Goal: Complete application form: Complete application form

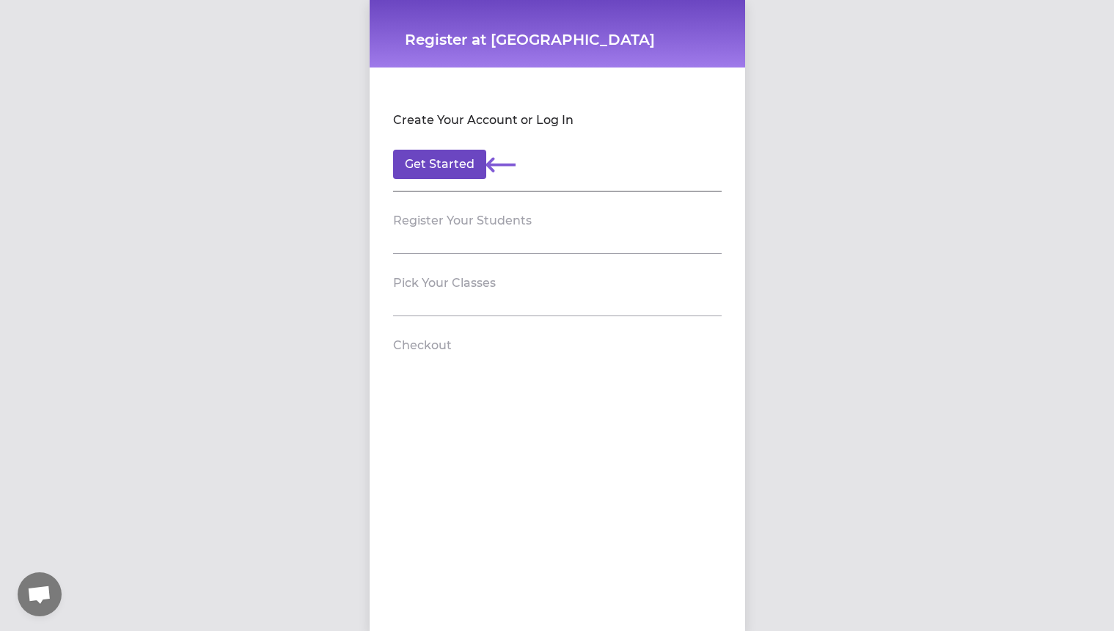
click at [459, 162] on button "Get Started" at bounding box center [439, 164] width 93 height 29
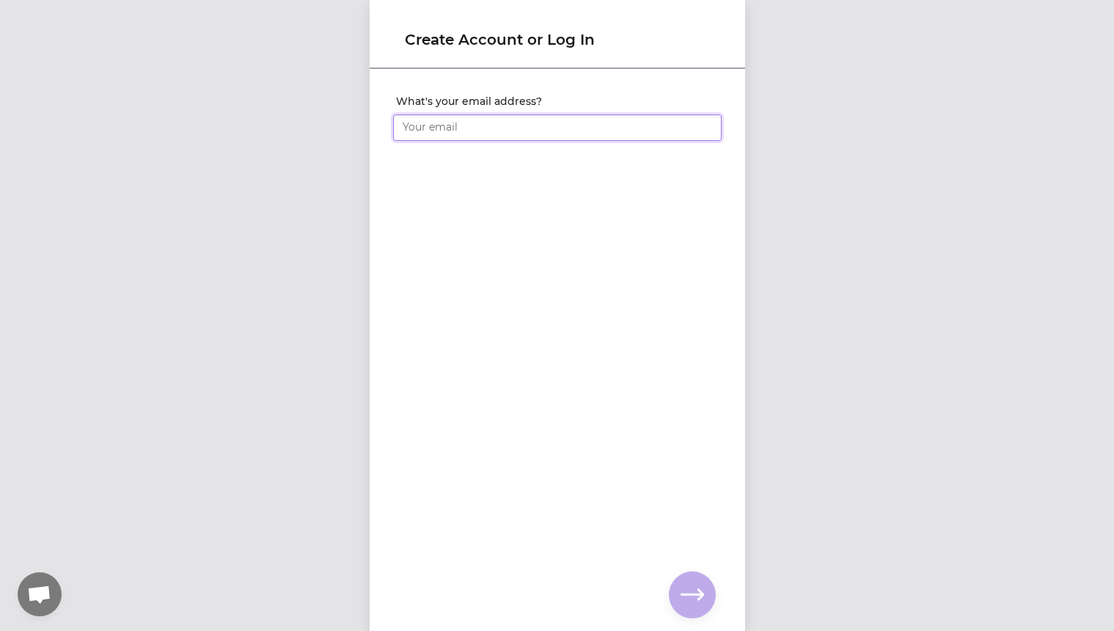
type input "[EMAIL_ADDRESS][DOMAIN_NAME]"
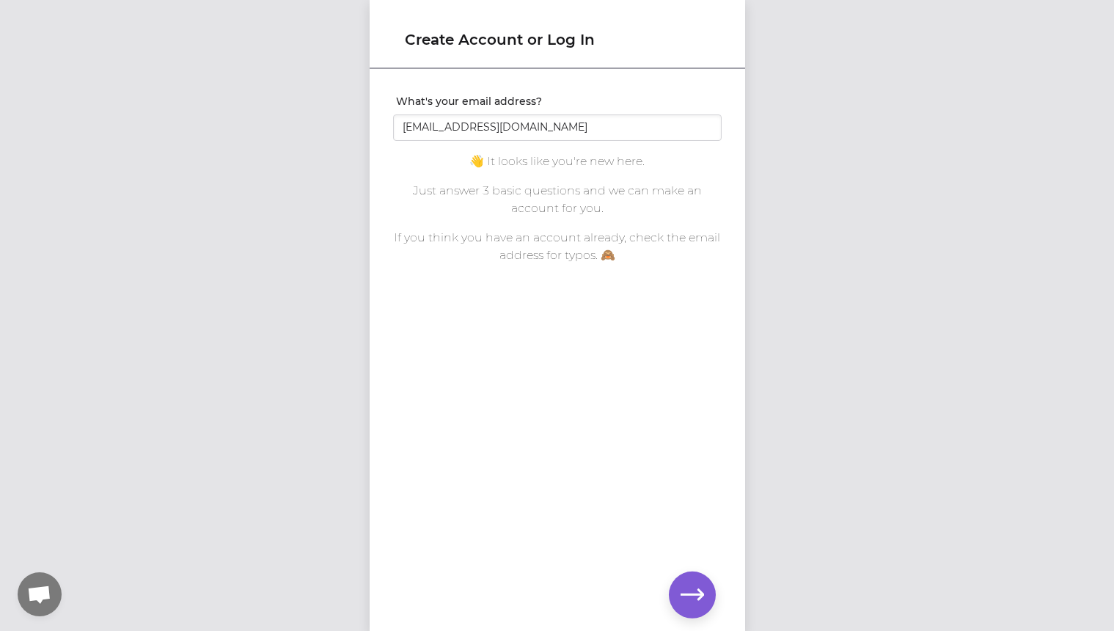
click at [697, 585] on icon "button" at bounding box center [692, 594] width 23 height 23
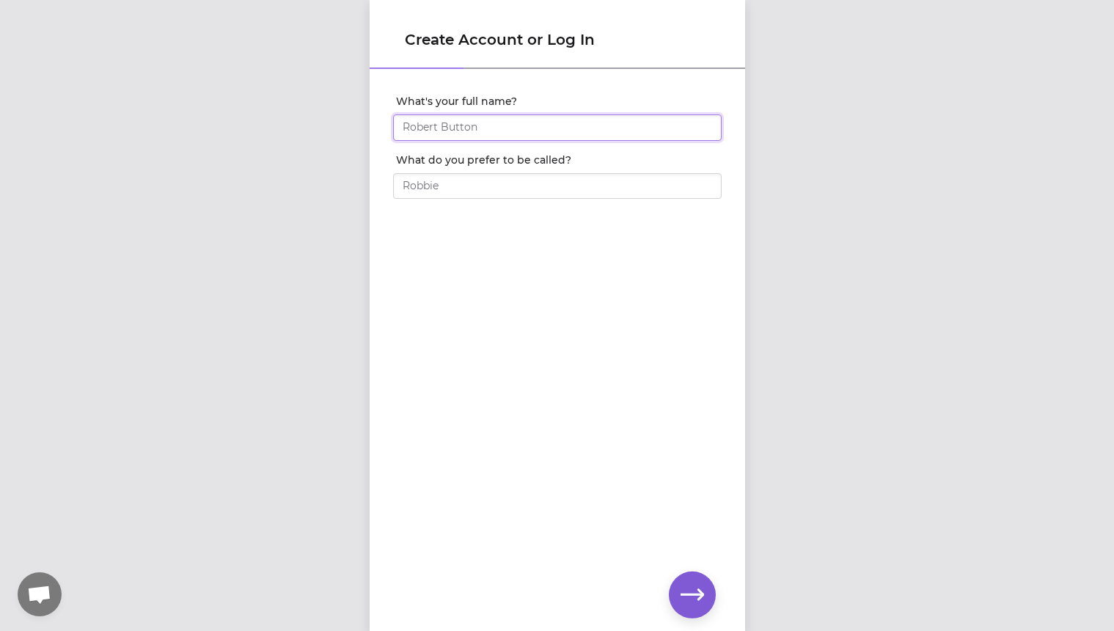
click at [495, 123] on input "What's your full name?" at bounding box center [557, 127] width 329 height 26
type input "[PERSON_NAME]"
type input "Becca"
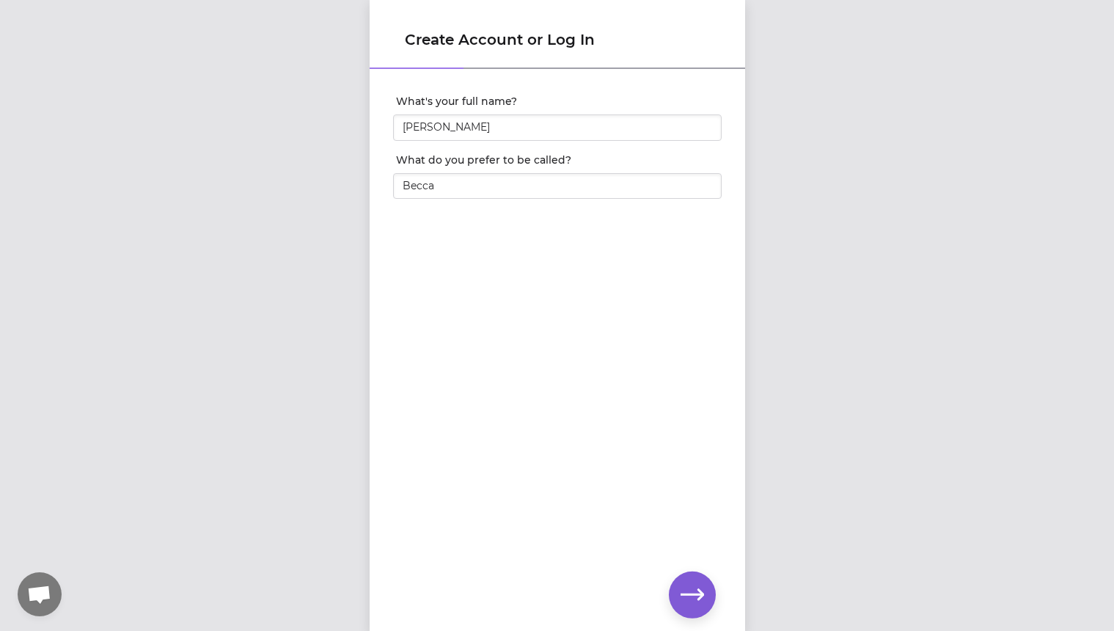
click at [696, 589] on icon "button" at bounding box center [692, 594] width 23 height 23
click at [529, 138] on input "What's your phone number?" at bounding box center [557, 127] width 329 height 26
type input "[PHONE_NUMBER]"
click at [712, 599] on button "button" at bounding box center [692, 594] width 47 height 47
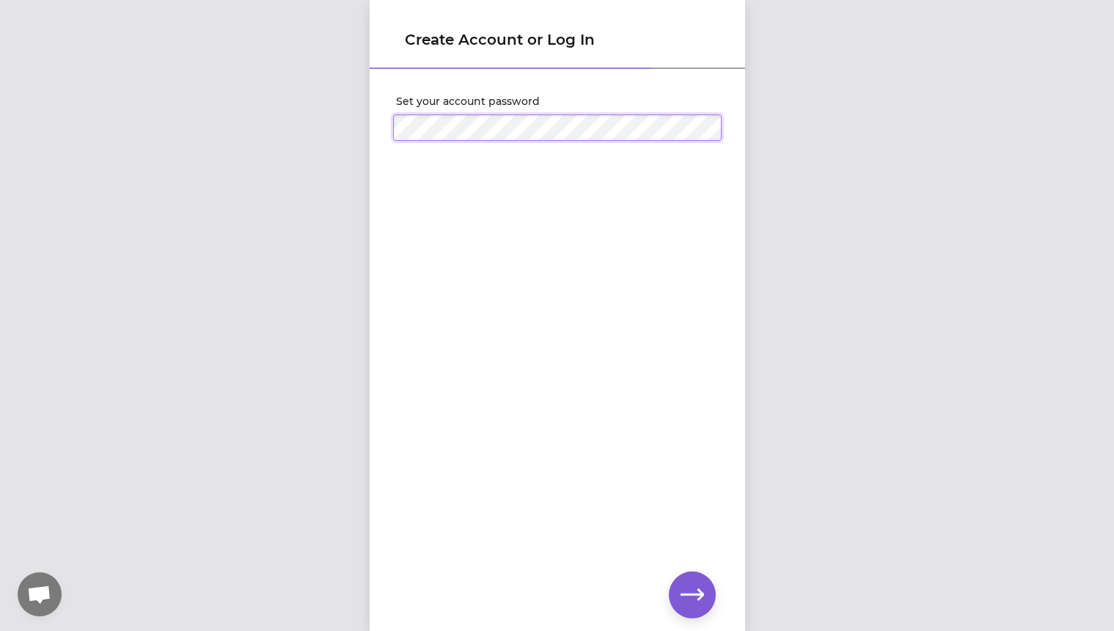
click input "submit" at bounding box center [0, 0] width 0 height 0
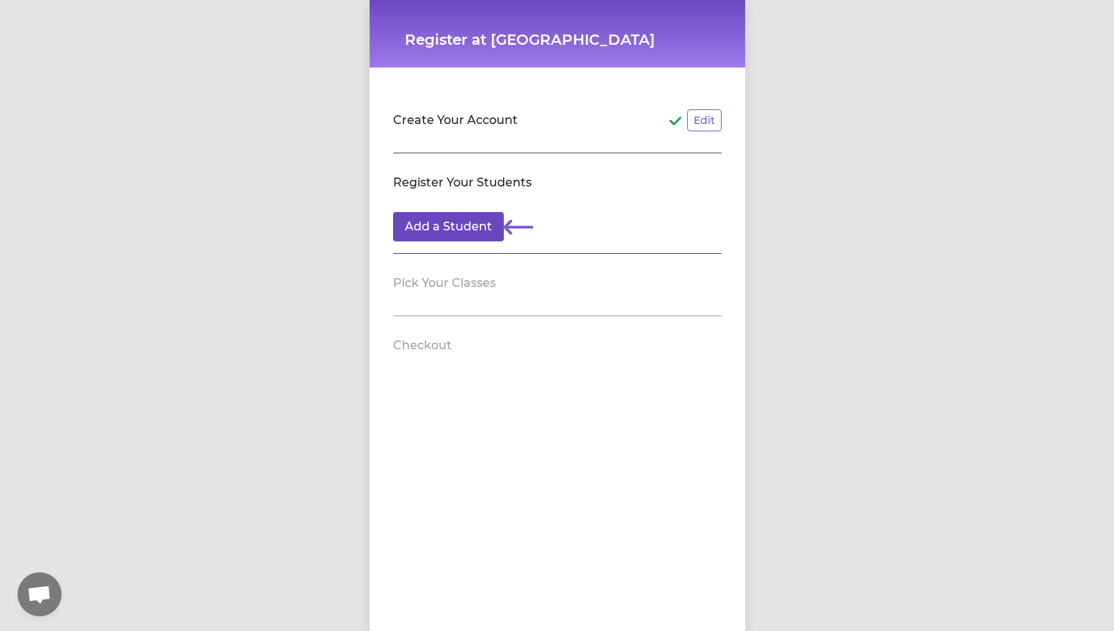
click at [450, 229] on button "Add a Student" at bounding box center [448, 226] width 111 height 29
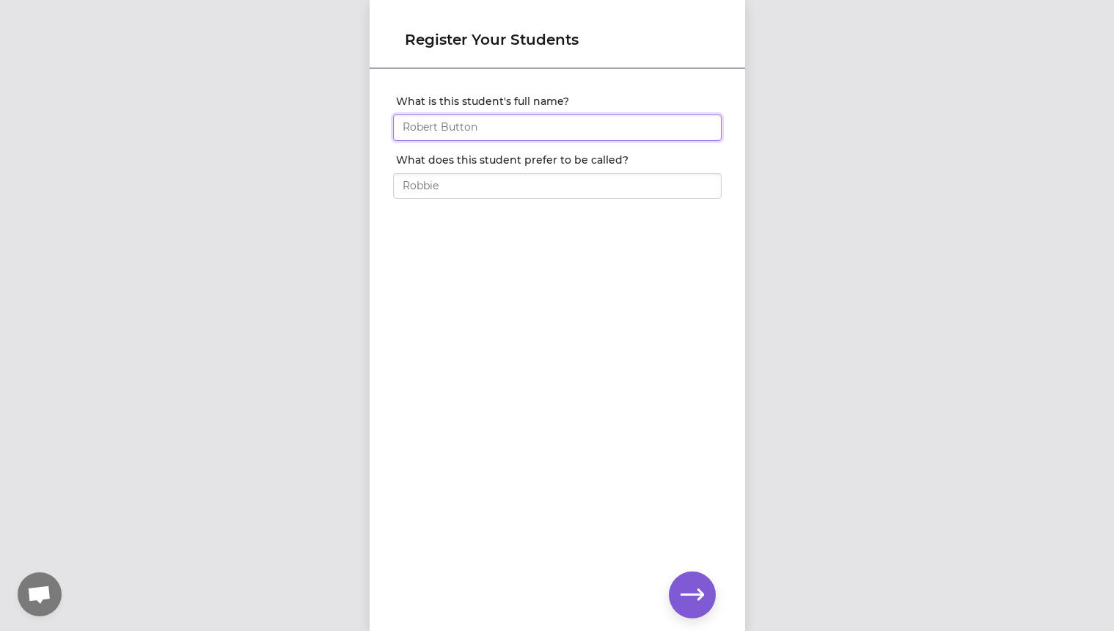
click at [462, 120] on input "What is this student's full name?" at bounding box center [557, 127] width 329 height 26
type input "[PERSON_NAME]"
click at [686, 583] on icon "button" at bounding box center [692, 594] width 23 height 23
click at [449, 189] on input "What does this student prefer to be called?" at bounding box center [557, 186] width 329 height 26
type input "[PERSON_NAME]"
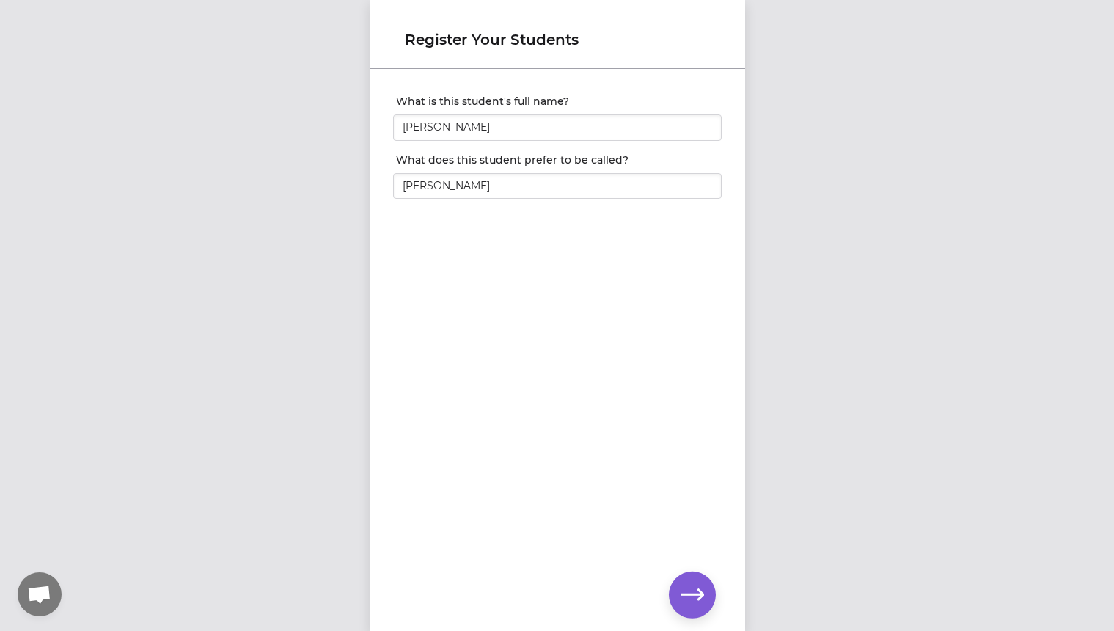
click at [700, 587] on icon "button" at bounding box center [692, 594] width 23 height 23
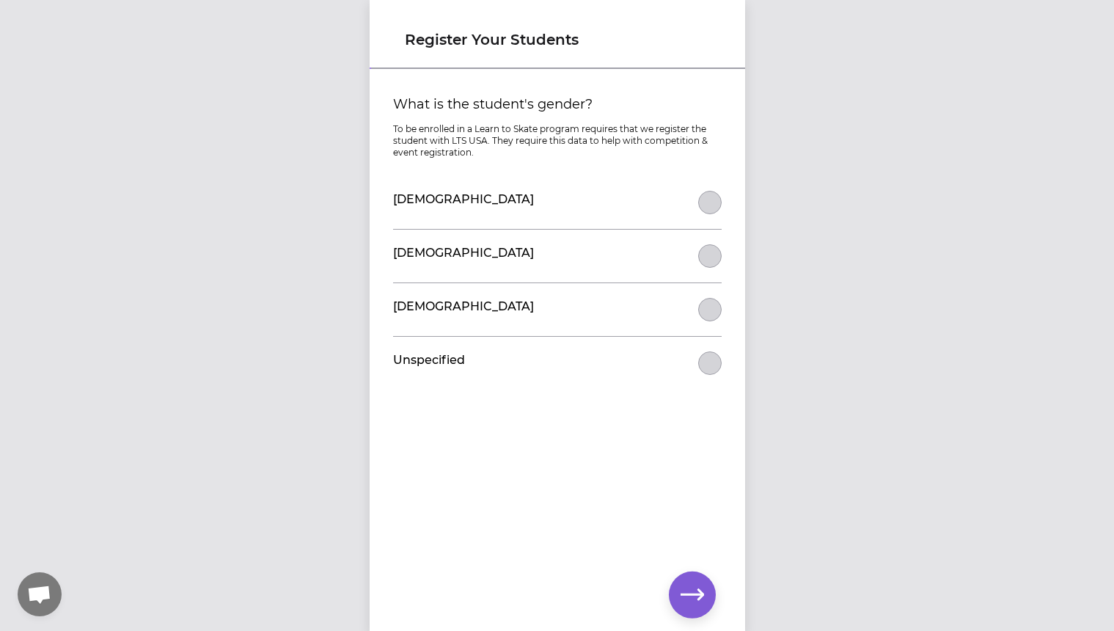
drag, startPoint x: 717, startPoint y: 255, endPoint x: 720, endPoint y: 268, distance: 12.7
click at [717, 214] on button "What is the student's gender?" at bounding box center [709, 202] width 23 height 23
click at [682, 591] on icon "button" at bounding box center [692, 594] width 23 height 23
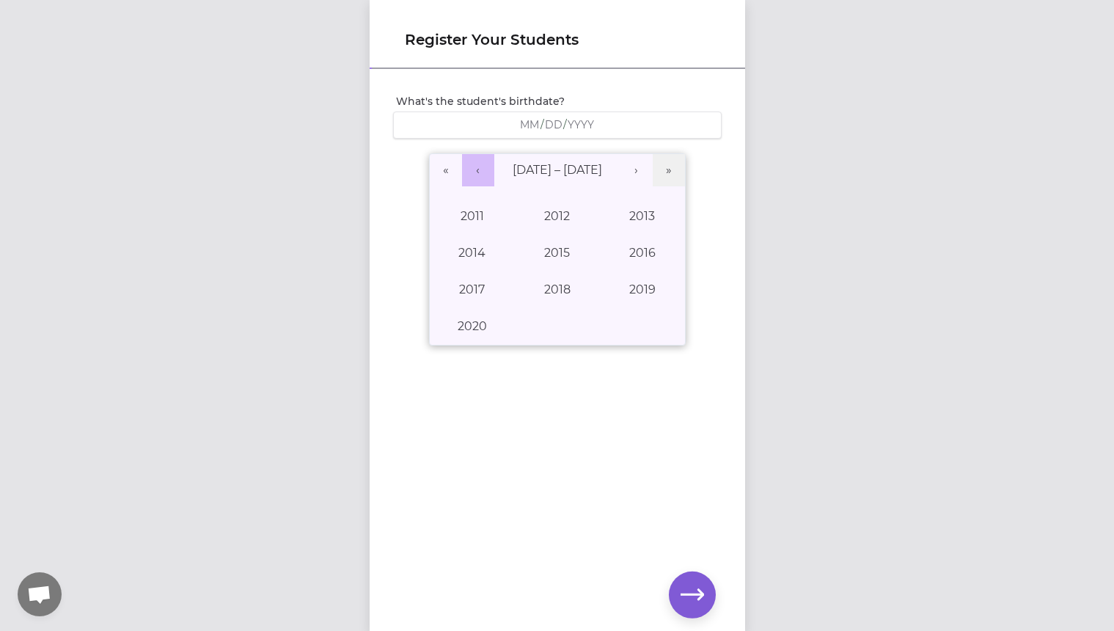
click at [475, 172] on button "‹" at bounding box center [478, 170] width 32 height 32
click at [643, 167] on button "›" at bounding box center [637, 170] width 32 height 32
click at [645, 281] on button "2019" at bounding box center [642, 289] width 85 height 37
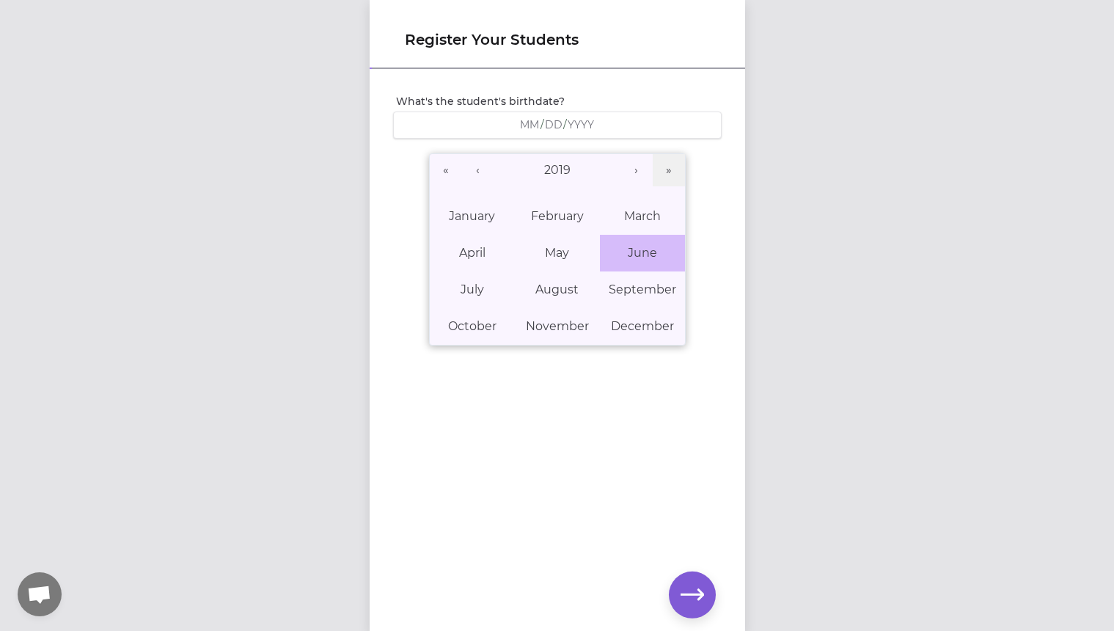
click at [649, 258] on abbr "June" at bounding box center [642, 253] width 29 height 14
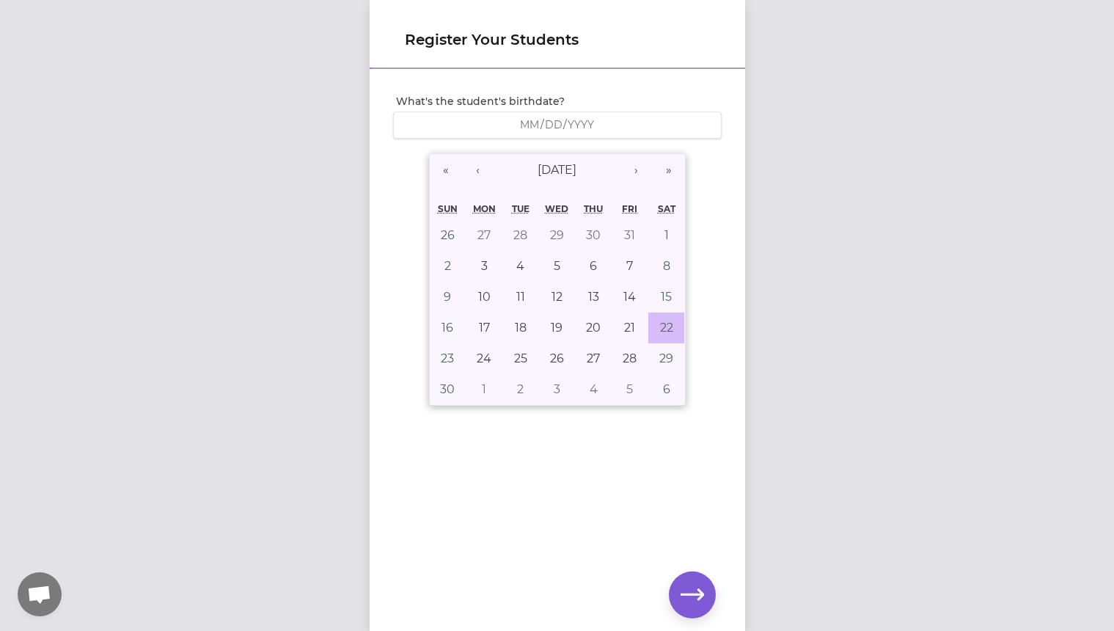
click at [672, 324] on abbr "22" at bounding box center [666, 328] width 13 height 14
type input "[DATE]"
type input "6"
type input "22"
type input "2019"
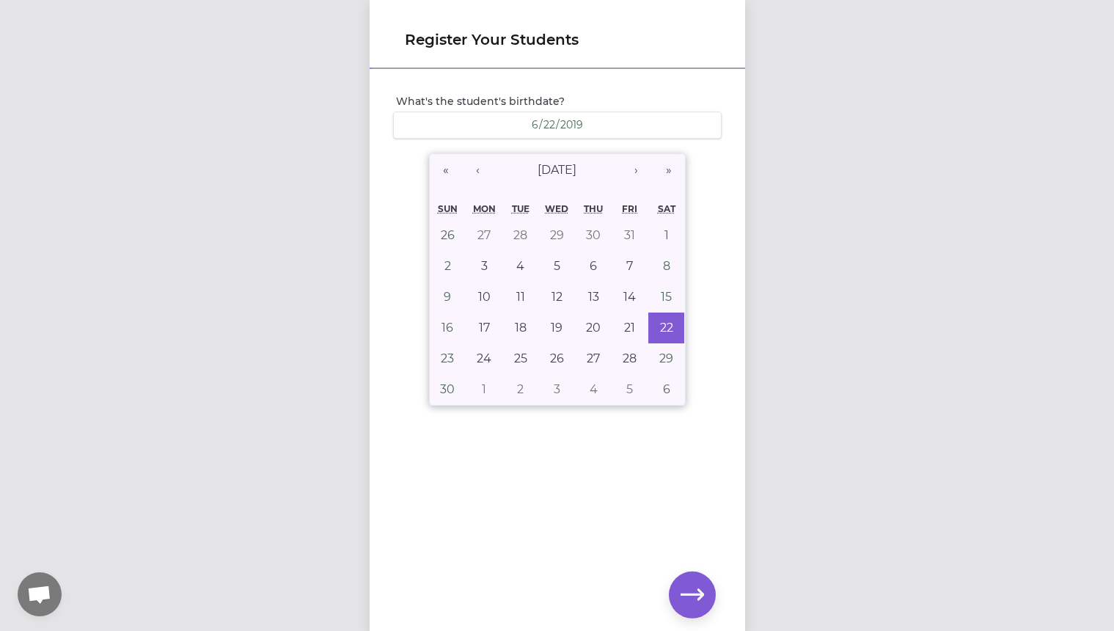
click at [687, 587] on icon "button" at bounding box center [692, 594] width 23 height 23
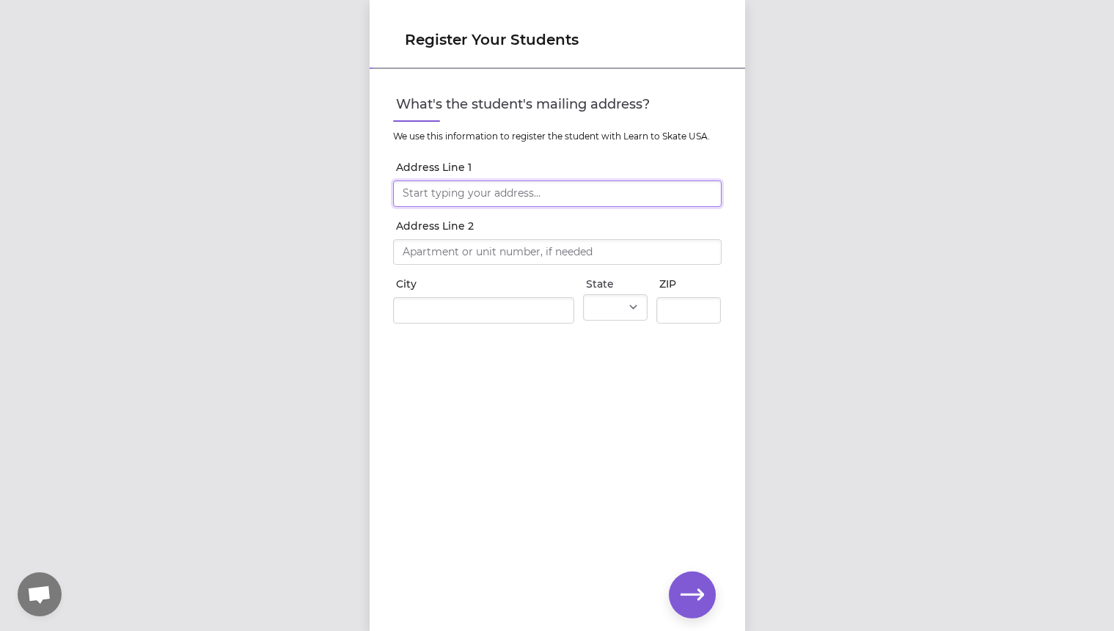
click at [458, 186] on input "Address Line 1" at bounding box center [557, 193] width 329 height 26
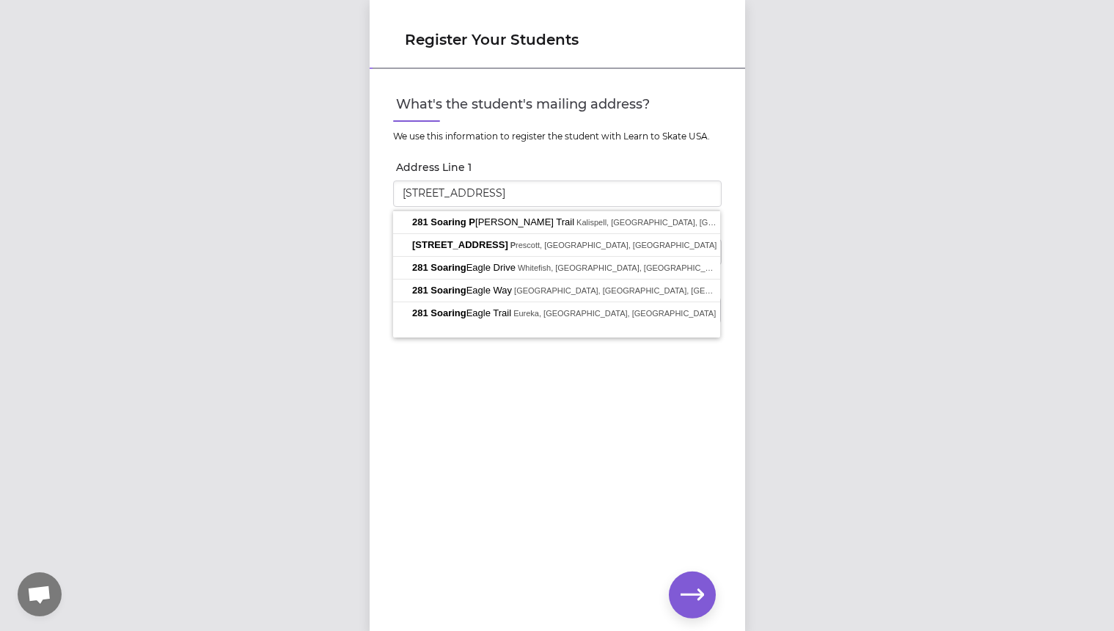
type input "281 Soaring Pines Trail"
type input "Kalispell"
select select "MT"
type input "59901"
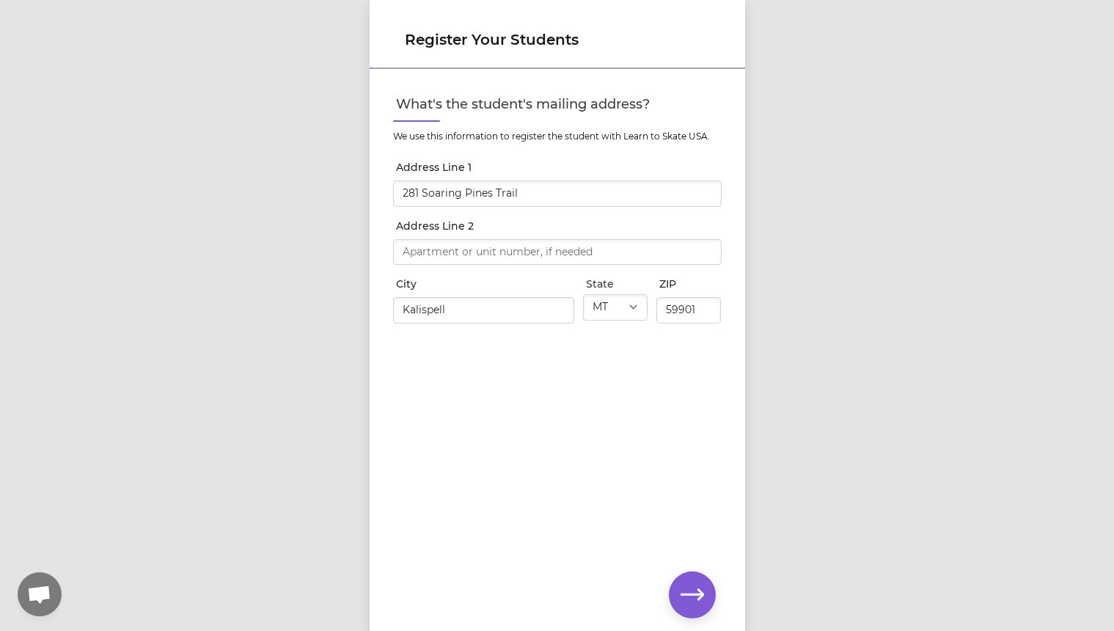
click at [695, 597] on icon "button" at bounding box center [692, 594] width 23 height 23
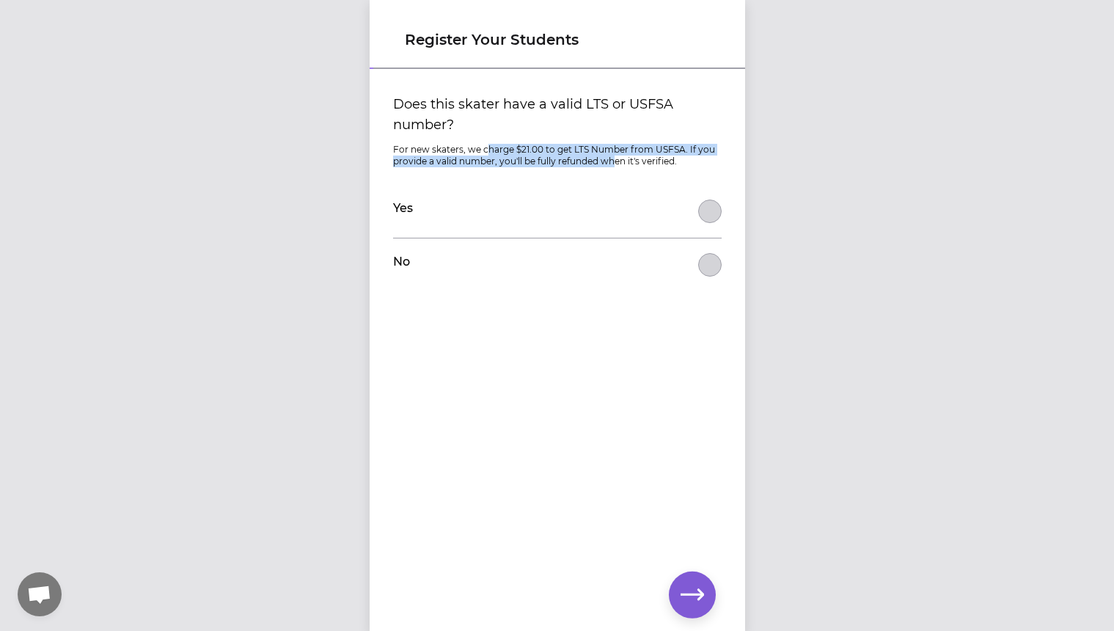
drag, startPoint x: 527, startPoint y: 150, endPoint x: 617, endPoint y: 164, distance: 91.2
click at [617, 164] on p "For new skaters, we charge $21.00 to get LTS Number from USFSA. If you provide …" at bounding box center [557, 155] width 329 height 23
drag, startPoint x: 563, startPoint y: 158, endPoint x: 697, endPoint y: 159, distance: 133.5
click at [697, 159] on p "For new skaters, we charge $21.00 to get LTS Number from USFSA. If you provide …" at bounding box center [557, 155] width 329 height 23
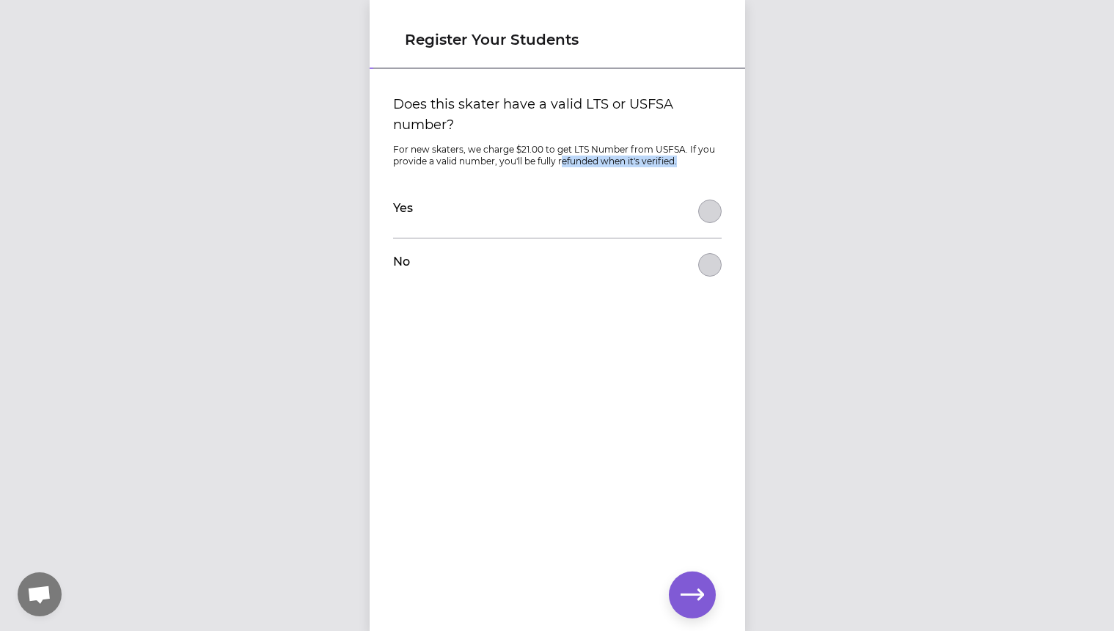
click at [697, 159] on p "For new skaters, we charge $21.00 to get LTS Number from USFSA. If you provide …" at bounding box center [557, 155] width 329 height 23
drag, startPoint x: 687, startPoint y: 158, endPoint x: 419, endPoint y: 135, distance: 268.8
click at [419, 135] on div "Does this skater have a valid LTS or USFSA number? For new skaters, we charge $…" at bounding box center [557, 192] width 329 height 197
click at [515, 182] on div "Does this skater have a valid LTS or USFSA number? For new skaters, we charge $…" at bounding box center [557, 192] width 329 height 197
drag, startPoint x: 452, startPoint y: 145, endPoint x: 580, endPoint y: 169, distance: 130.6
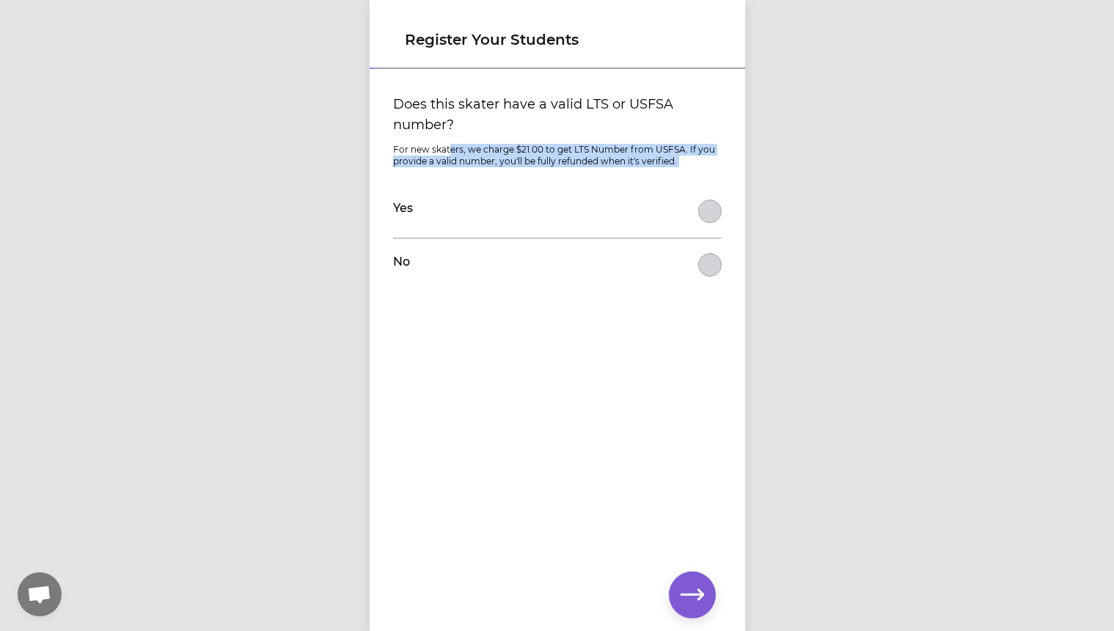
click at [580, 169] on div "Does this skater have a valid LTS or USFSA number? For new skaters, we charge $…" at bounding box center [557, 192] width 329 height 197
drag, startPoint x: 535, startPoint y: 147, endPoint x: 614, endPoint y: 156, distance: 79.8
click at [614, 156] on p "For new skaters, we charge $21.00 to get LTS Number from USFSA. If you provide …" at bounding box center [557, 155] width 329 height 23
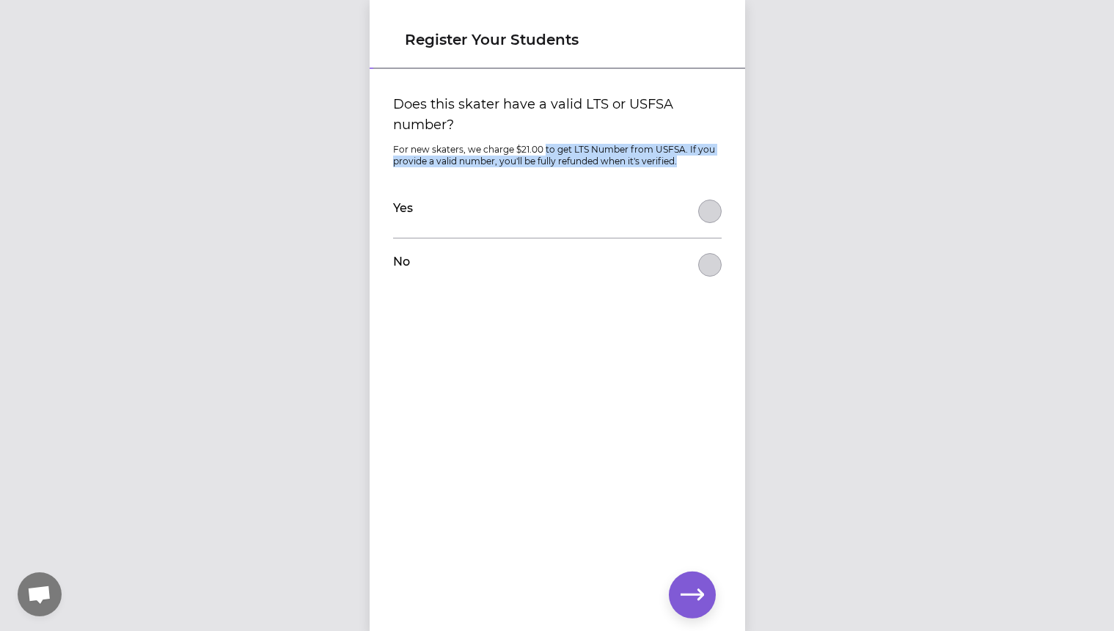
drag, startPoint x: 566, startPoint y: 147, endPoint x: 678, endPoint y: 163, distance: 112.7
click at [678, 163] on p "For new skaters, we charge $21.00 to get LTS Number from USFSA. If you provide …" at bounding box center [557, 155] width 329 height 23
click at [714, 223] on button "Does this skater have a valid LTS or USFSA number?" at bounding box center [709, 211] width 23 height 23
click at [701, 597] on icon "button" at bounding box center [692, 594] width 23 height 11
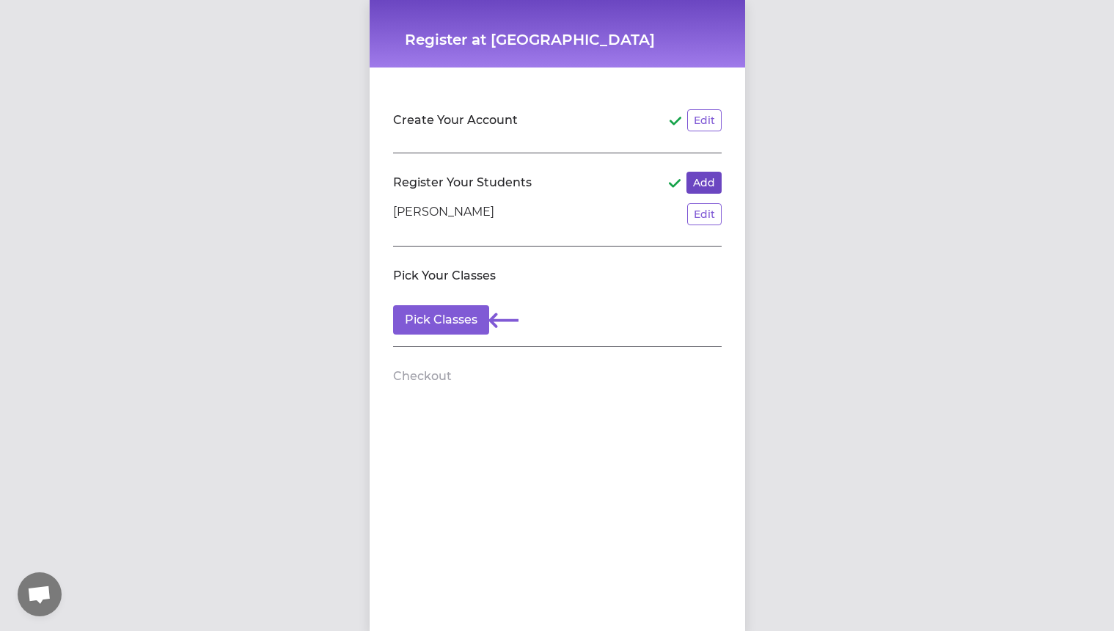
click at [698, 179] on button "Add" at bounding box center [704, 183] width 35 height 22
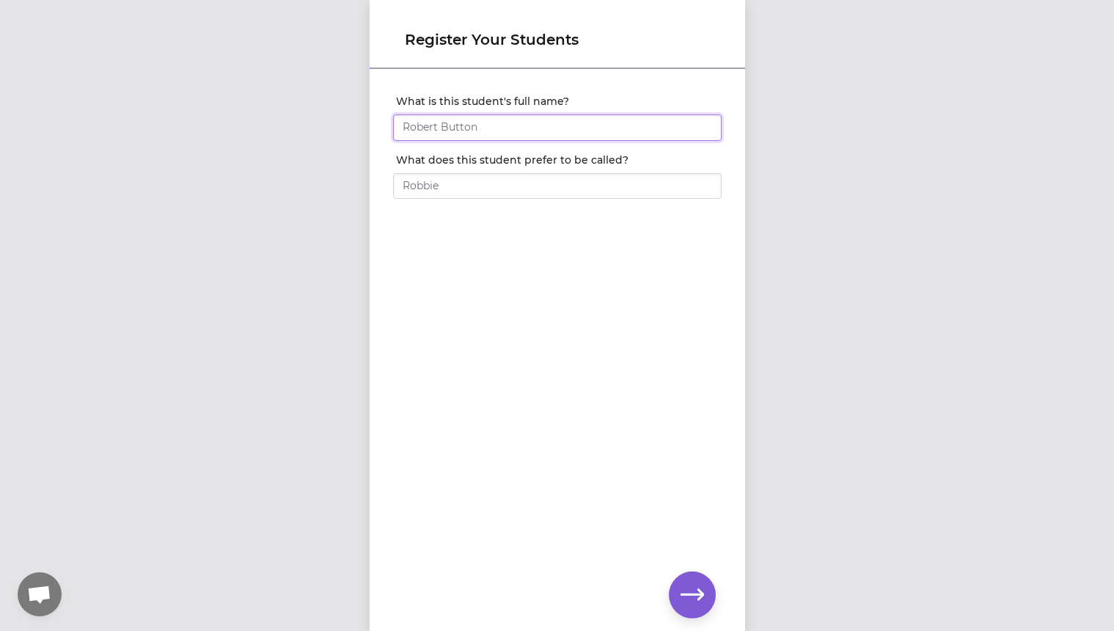
click at [544, 128] on input "What is this student's full name?" at bounding box center [557, 127] width 329 height 26
type input "[PERSON_NAME]"
type input "Jack"
click at [674, 600] on button "button" at bounding box center [692, 594] width 47 height 47
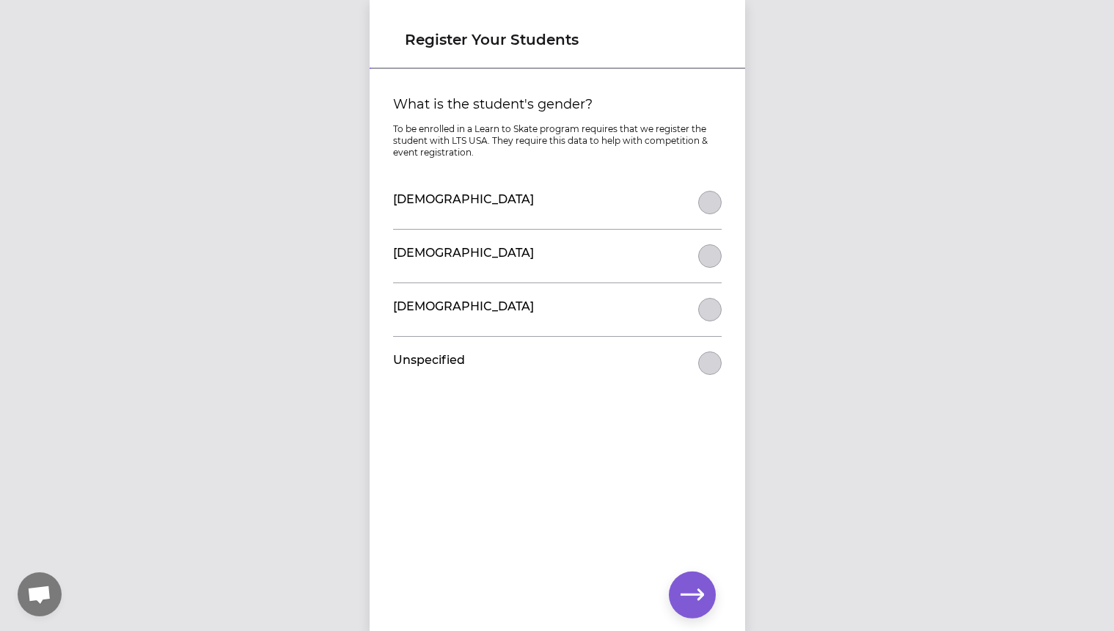
click at [719, 214] on button "What is the student's gender?" at bounding box center [709, 202] width 23 height 23
click at [697, 602] on icon "button" at bounding box center [692, 594] width 23 height 23
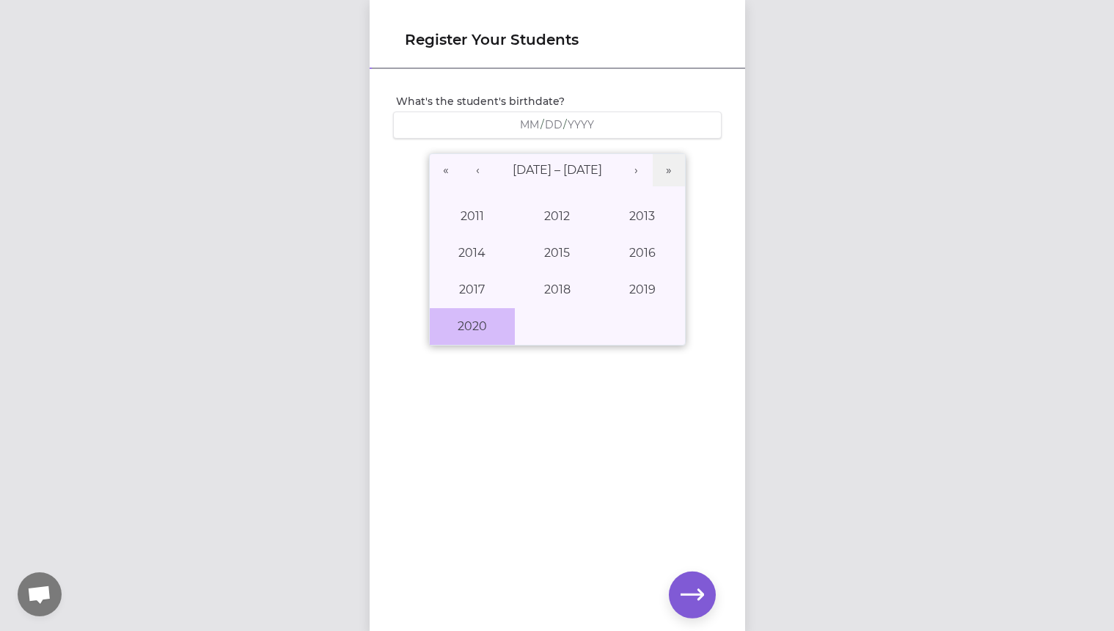
click at [496, 320] on button "2020" at bounding box center [472, 326] width 85 height 37
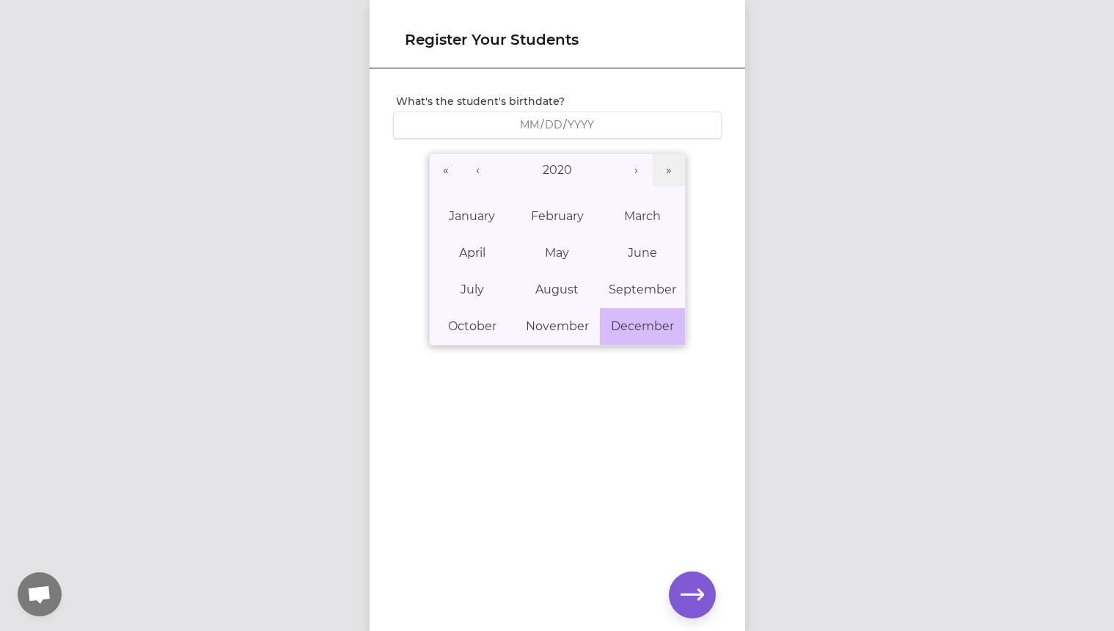
click at [618, 327] on abbr "December" at bounding box center [642, 326] width 63 height 14
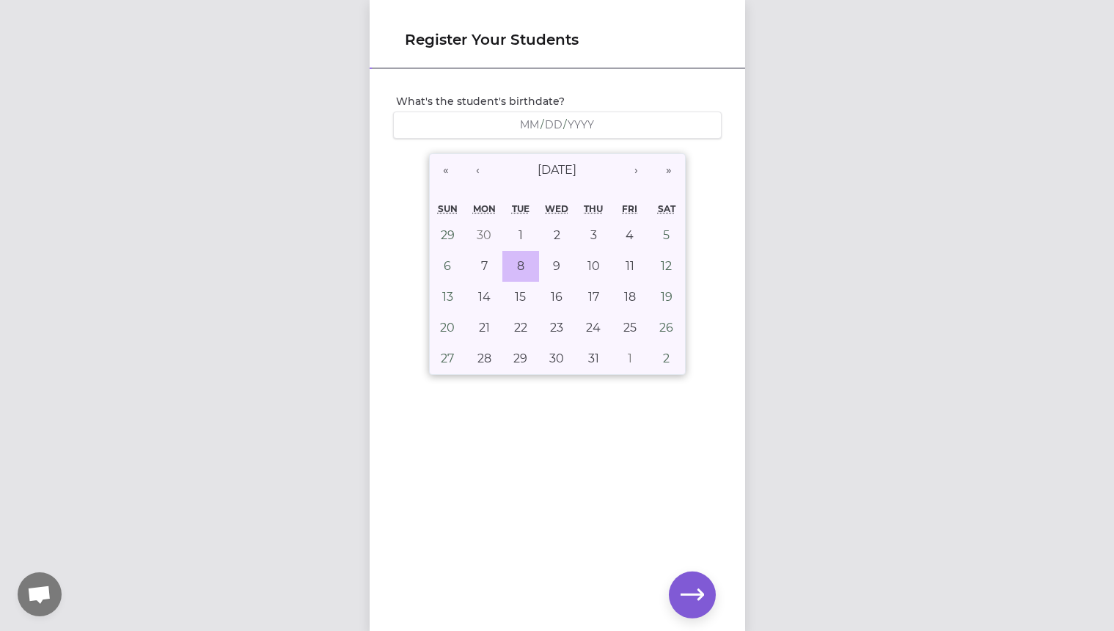
click at [533, 268] on button "8" at bounding box center [520, 266] width 37 height 31
type input "[DATE]"
type input "12"
type input "8"
type input "2020"
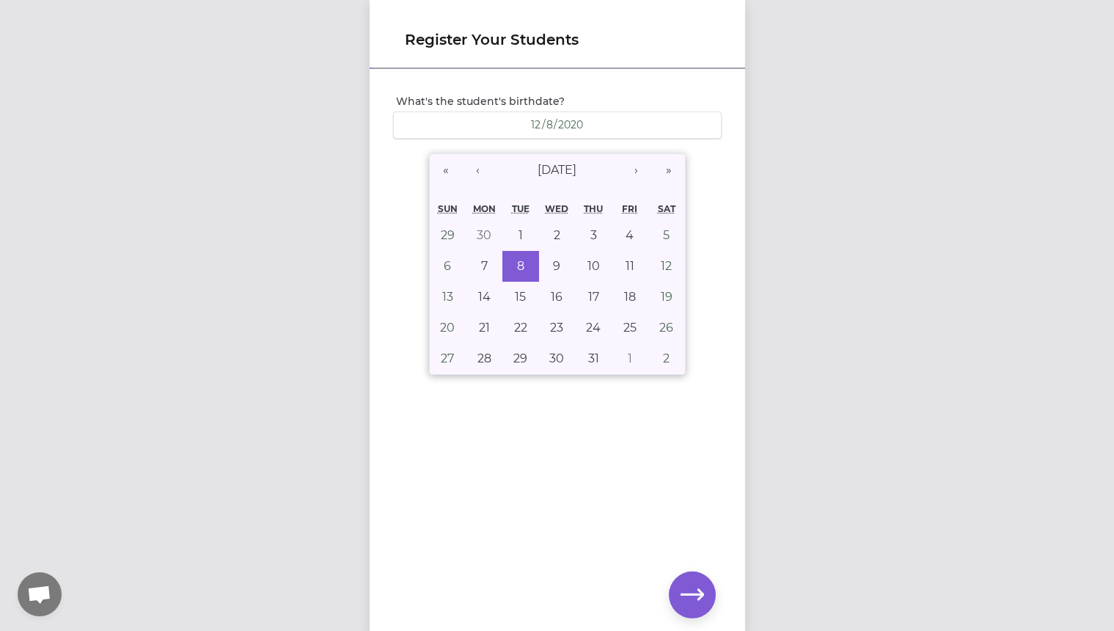
click at [701, 593] on icon "button" at bounding box center [692, 594] width 23 height 11
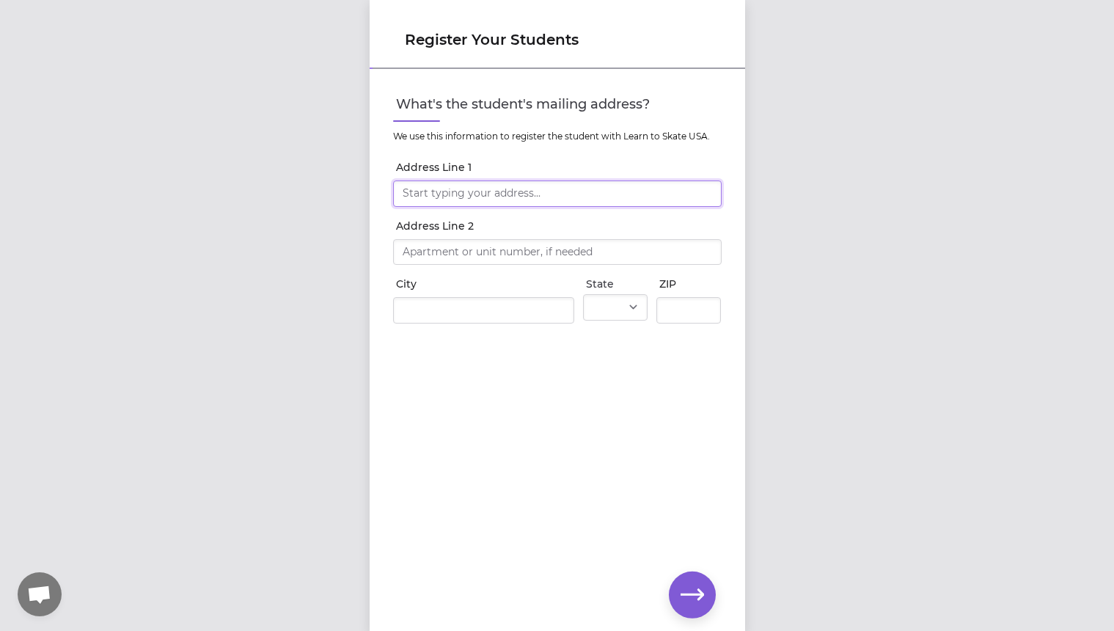
click at [487, 207] on input "Address Line 1" at bounding box center [557, 193] width 329 height 26
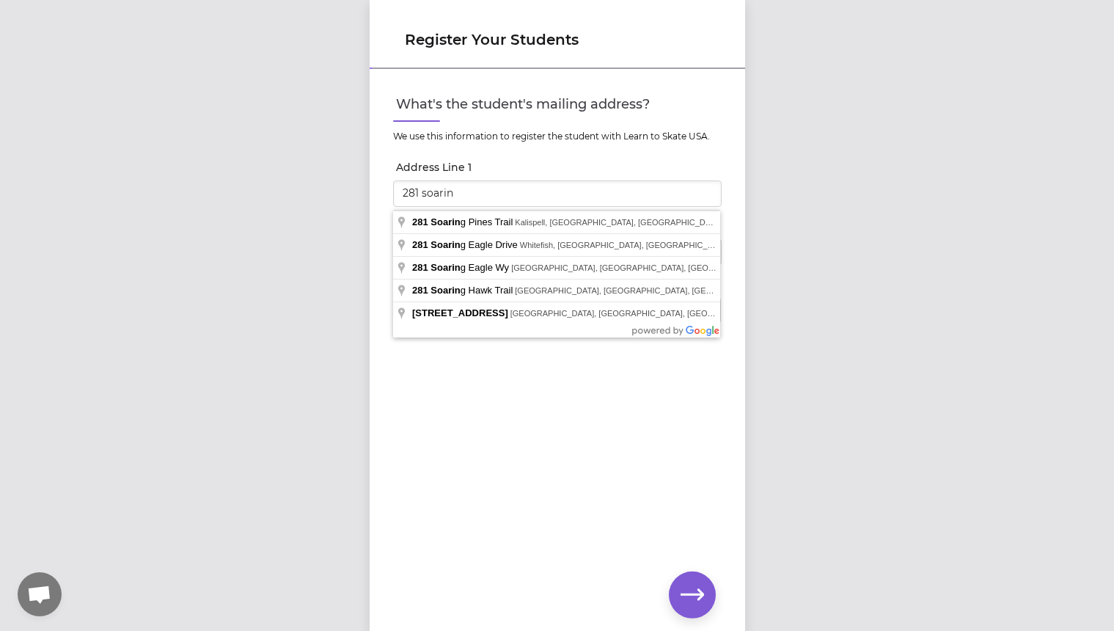
drag, startPoint x: 326, startPoint y: 247, endPoint x: 335, endPoint y: 246, distance: 8.9
click at [326, 247] on div "Register Your Students What's the student's mailing address? We use this inform…" at bounding box center [557, 315] width 1114 height 631
click at [477, 205] on input "281 soarin" at bounding box center [557, 193] width 329 height 26
type input "281 Soaring Pines Trail"
type input "Kalispell"
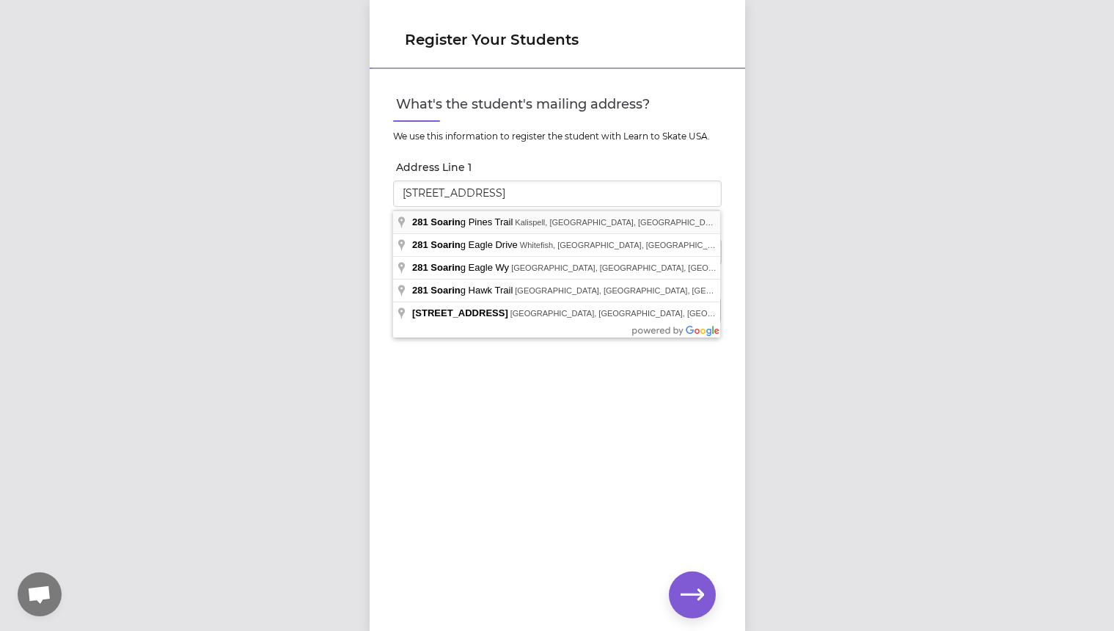
select select "MT"
type input "59901"
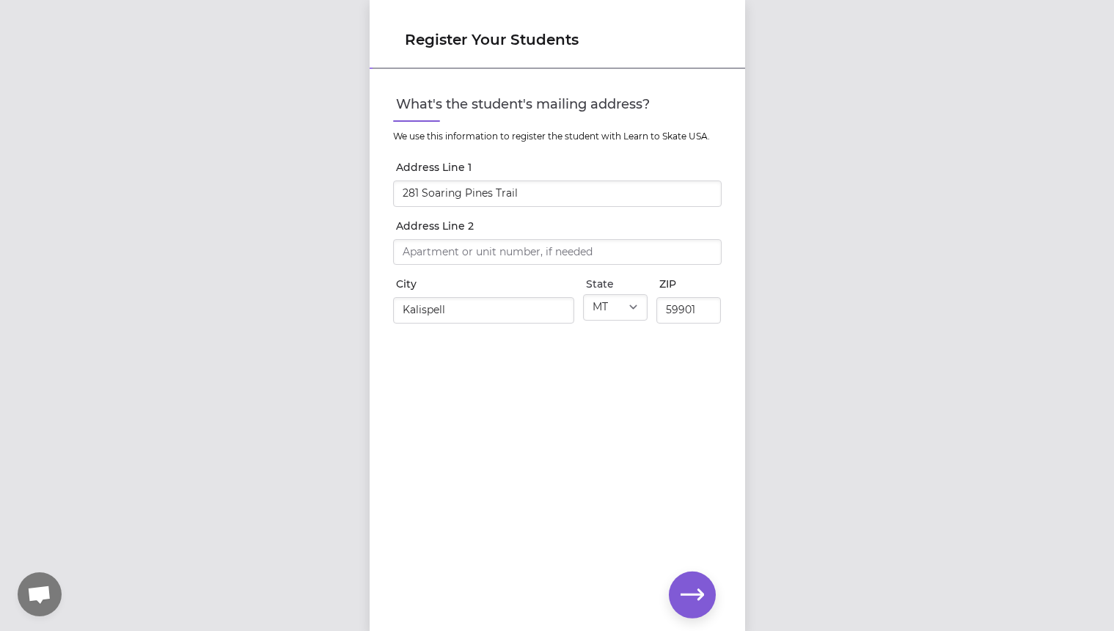
click at [688, 582] on button "button" at bounding box center [692, 594] width 47 height 47
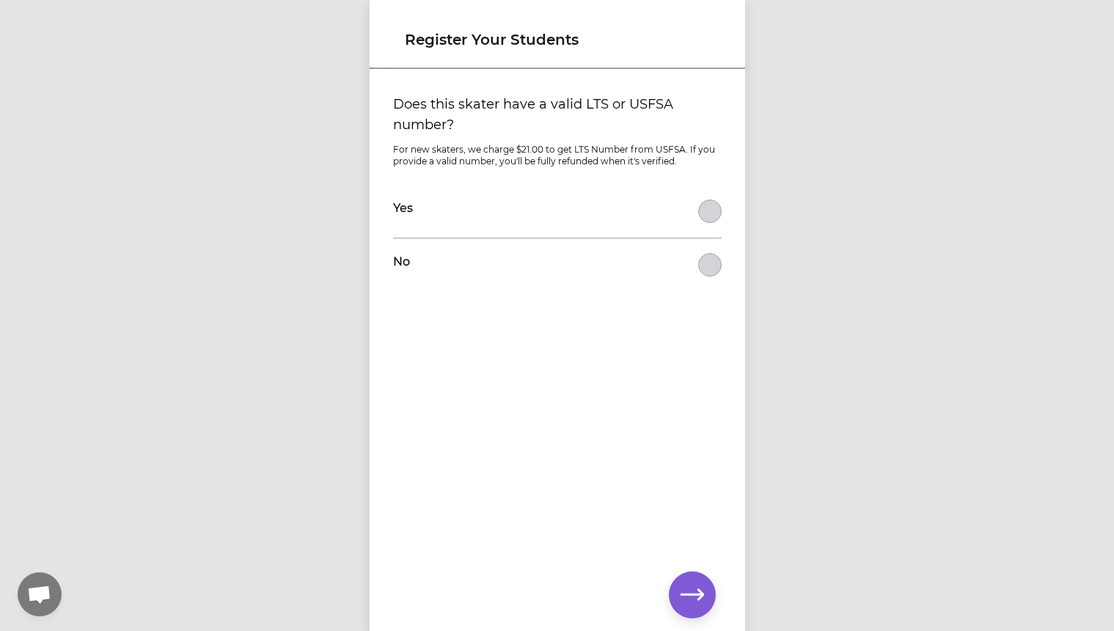
drag, startPoint x: 709, startPoint y: 260, endPoint x: 720, endPoint y: 441, distance: 180.8
click at [709, 223] on button "Does this skater have a valid LTS or USFSA number?" at bounding box center [709, 211] width 23 height 23
click at [692, 603] on icon "button" at bounding box center [692, 594] width 23 height 23
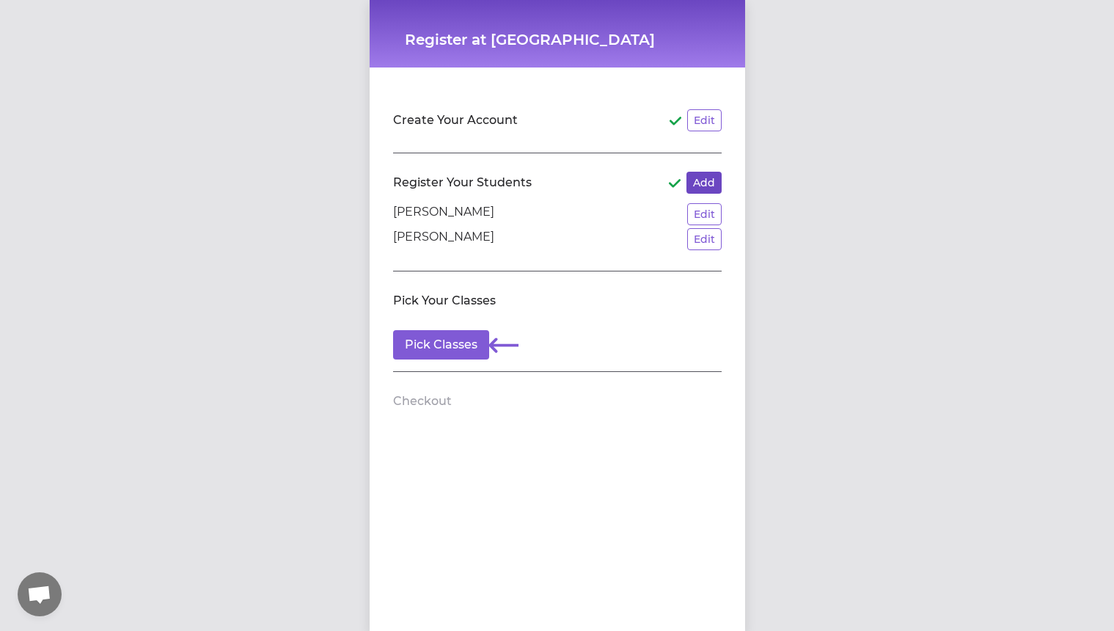
click at [687, 179] on button "Add" at bounding box center [704, 183] width 35 height 22
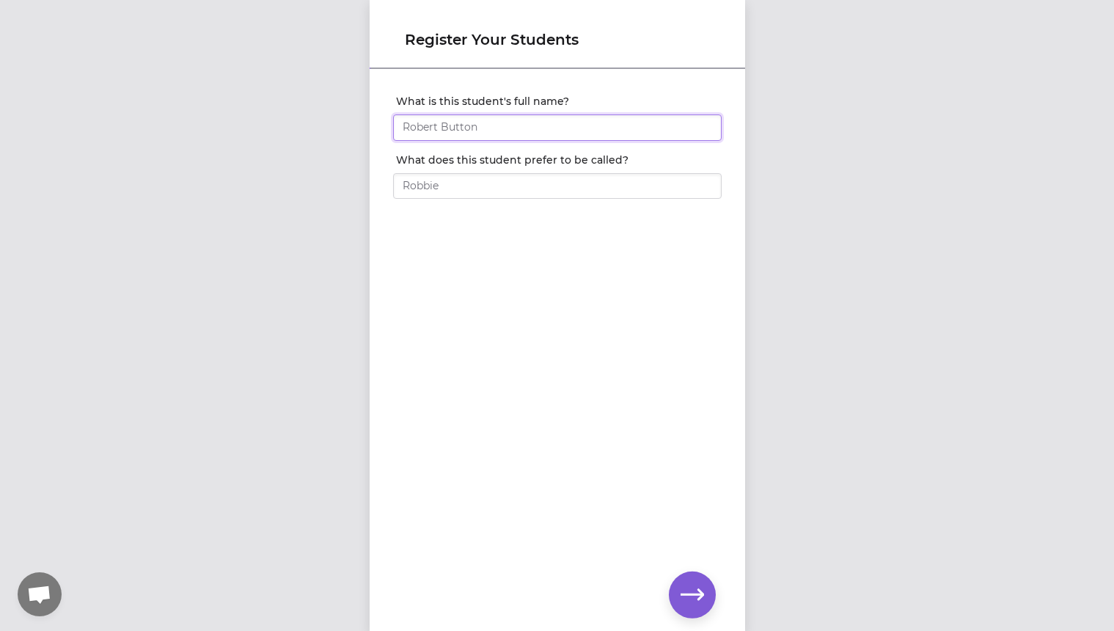
click at [519, 125] on input "What is this student's full name?" at bounding box center [557, 127] width 329 height 26
type input "Mila"
click at [480, 122] on input "Mila" at bounding box center [557, 127] width 329 height 26
type input "[PERSON_NAME]"
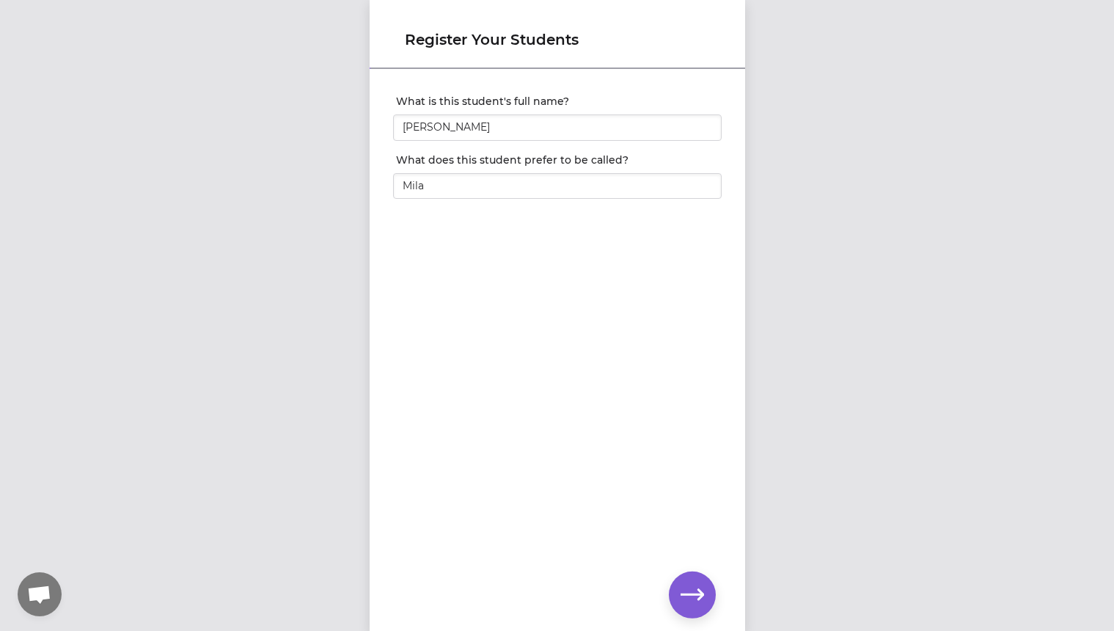
click at [691, 599] on icon "button" at bounding box center [692, 594] width 23 height 23
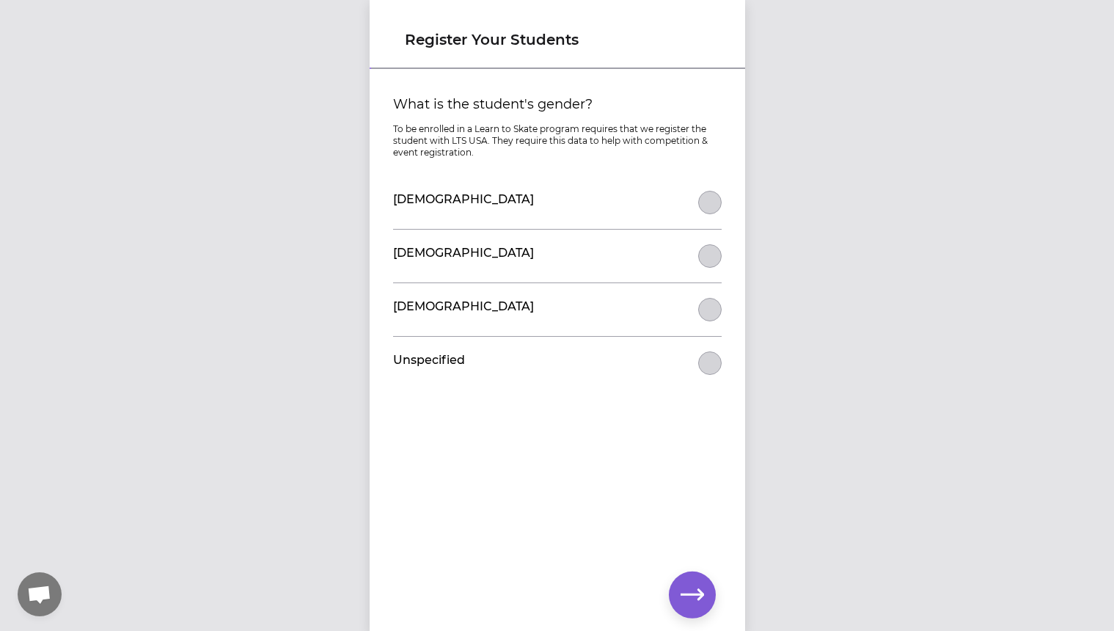
drag, startPoint x: 711, startPoint y: 213, endPoint x: 713, endPoint y: 255, distance: 41.9
click at [711, 214] on div "[DEMOGRAPHIC_DATA]" at bounding box center [557, 202] width 329 height 53
drag, startPoint x: 707, startPoint y: 205, endPoint x: 711, endPoint y: 235, distance: 31.0
click at [707, 205] on button "What is the student's gender?" at bounding box center [709, 202] width 23 height 23
click at [692, 601] on icon "button" at bounding box center [692, 594] width 23 height 23
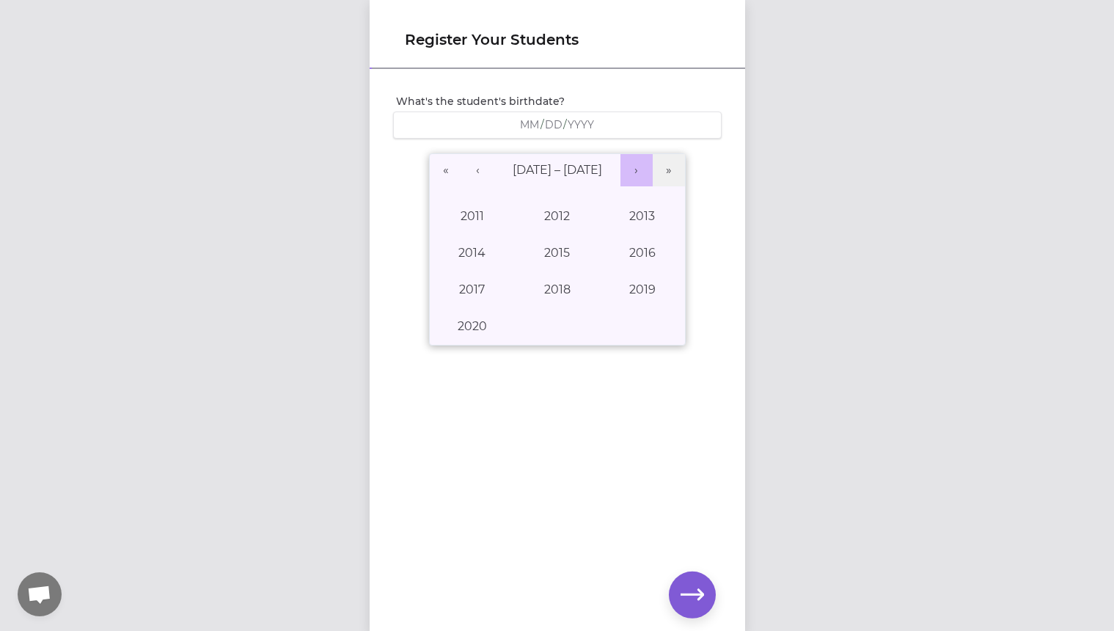
click at [635, 172] on button "›" at bounding box center [637, 170] width 32 height 32
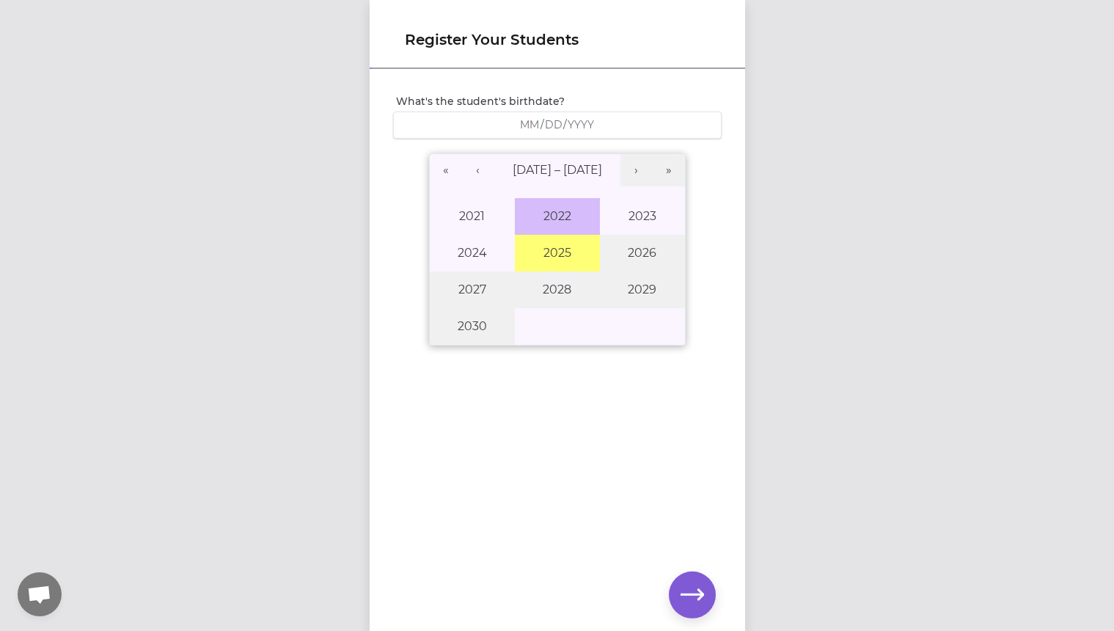
click at [561, 213] on button "2022" at bounding box center [557, 216] width 85 height 37
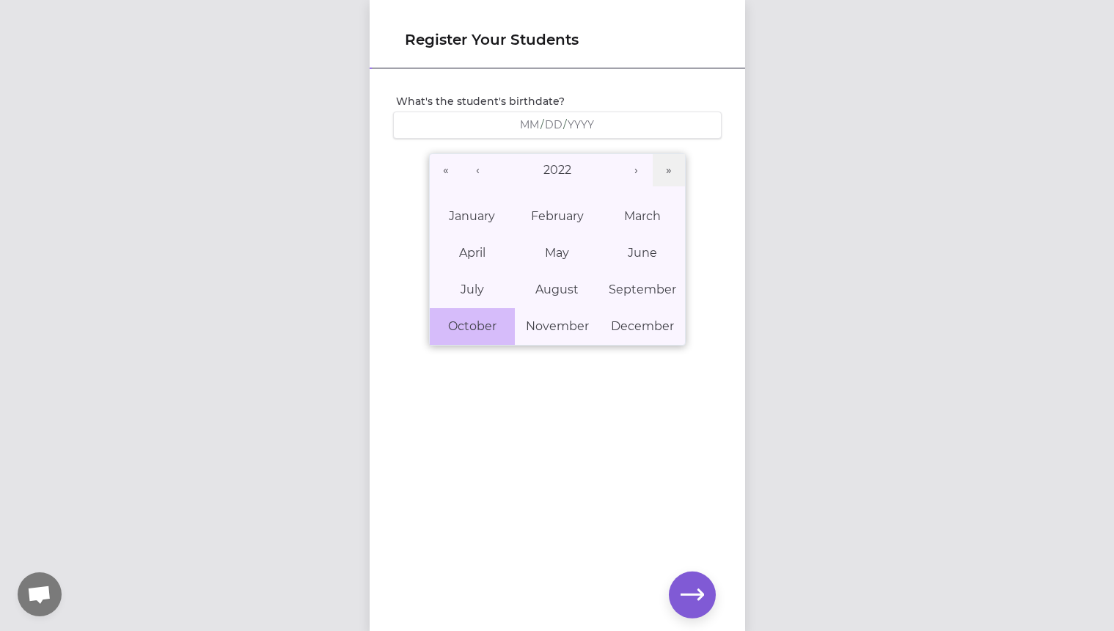
click at [490, 323] on abbr "October" at bounding box center [472, 326] width 48 height 14
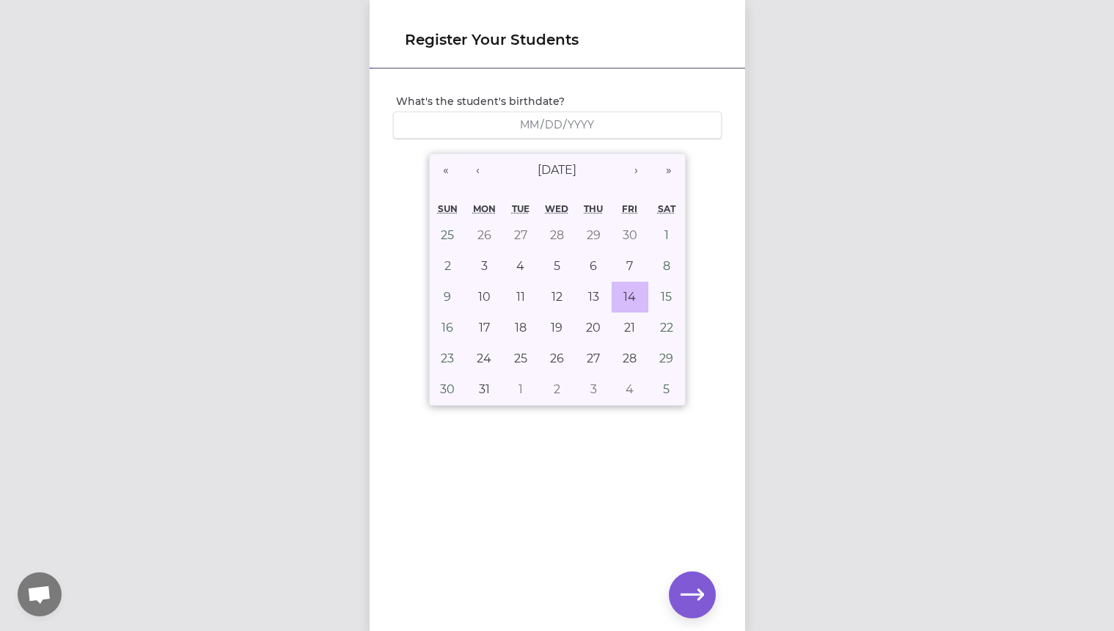
click at [616, 288] on button "14" at bounding box center [630, 297] width 37 height 31
type input "[DATE]"
type input "10"
type input "14"
type input "2022"
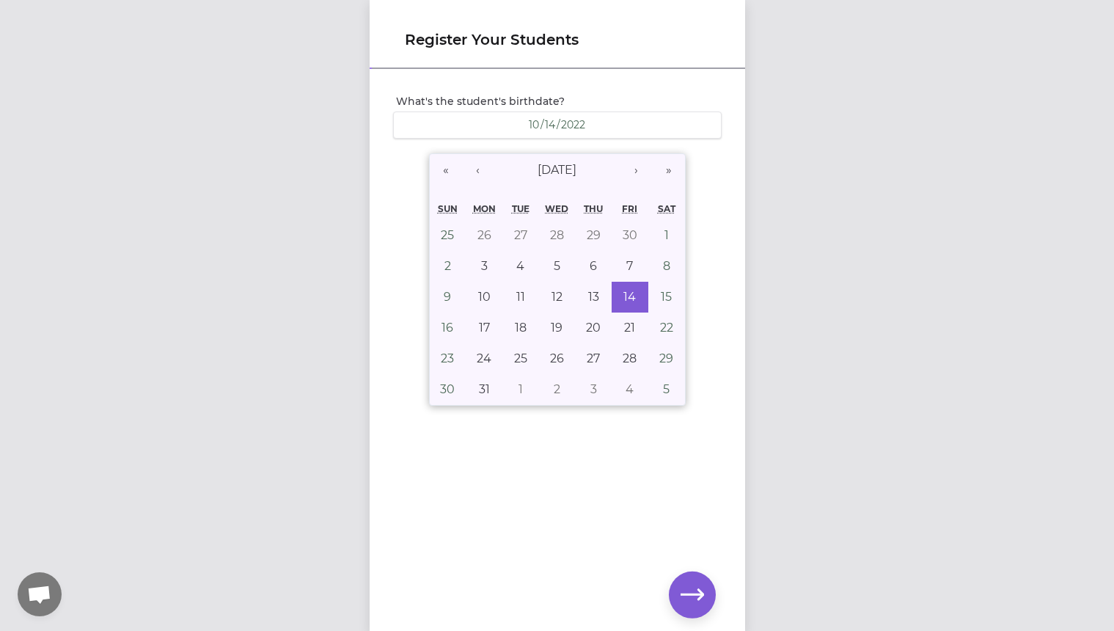
click at [692, 585] on icon "button" at bounding box center [692, 594] width 23 height 23
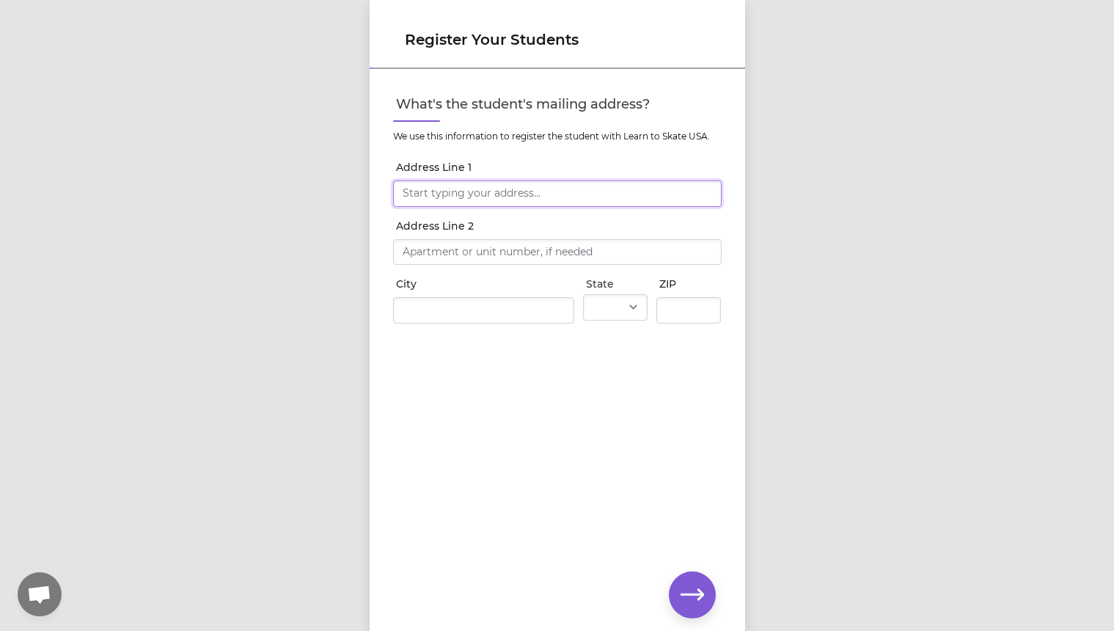
click at [461, 195] on input "Address Line 1" at bounding box center [557, 193] width 329 height 26
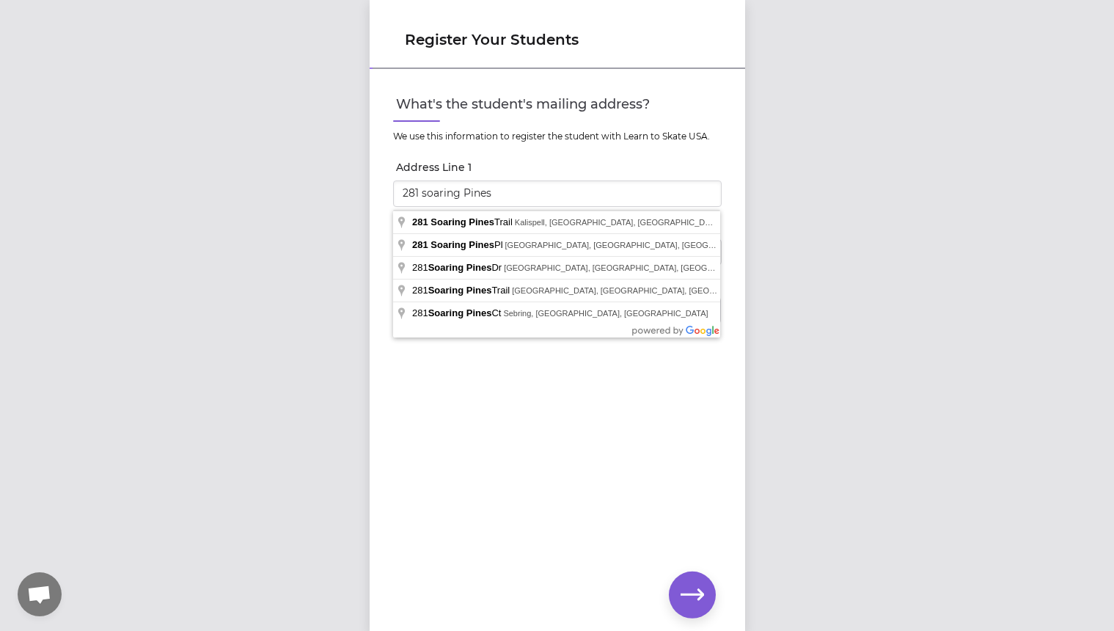
click at [779, 374] on div "Register Your Students What's the student's mailing address? We use this inform…" at bounding box center [557, 315] width 1114 height 631
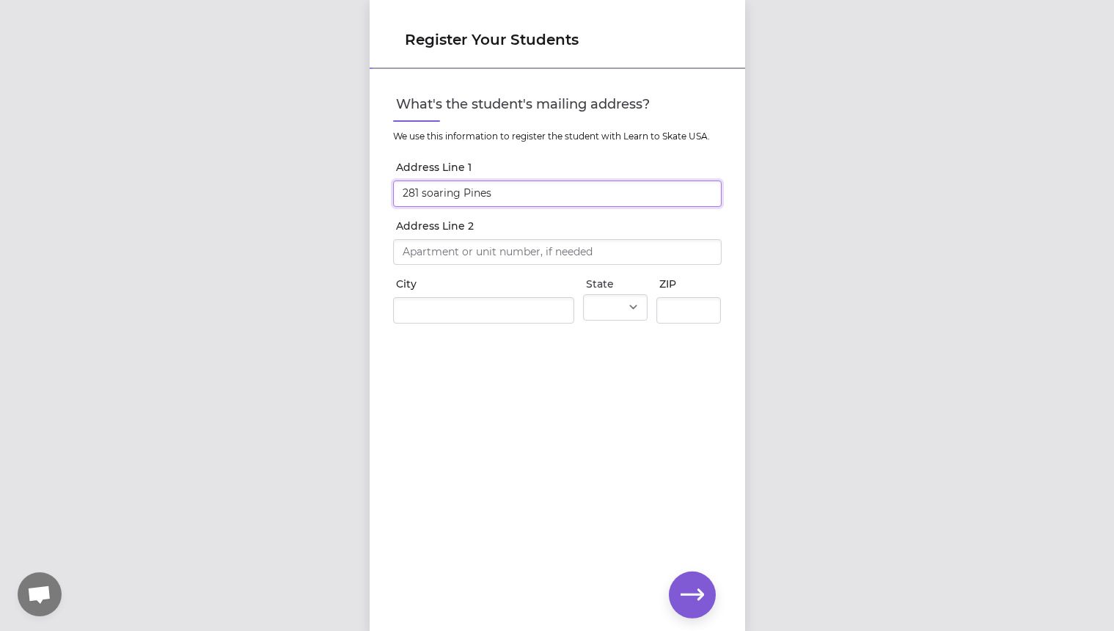
click at [544, 194] on input "281 soaring Pines" at bounding box center [557, 193] width 329 height 26
type input "281 Soaring Pines Trail"
type input "Kalispell"
select select "MT"
type input "59901"
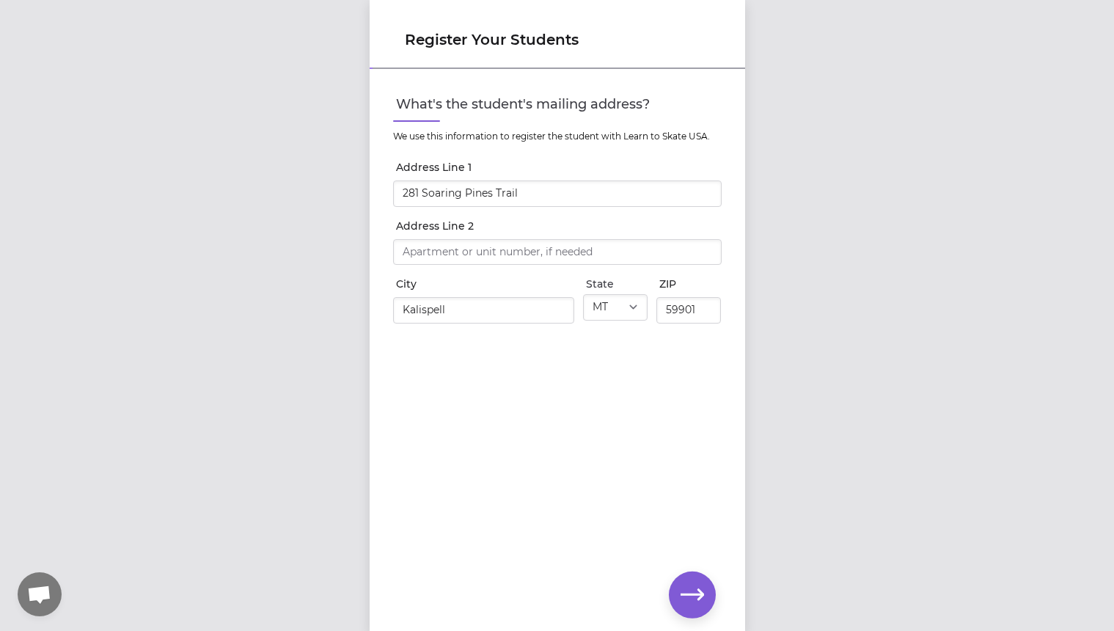
click at [703, 591] on icon "button" at bounding box center [692, 594] width 23 height 23
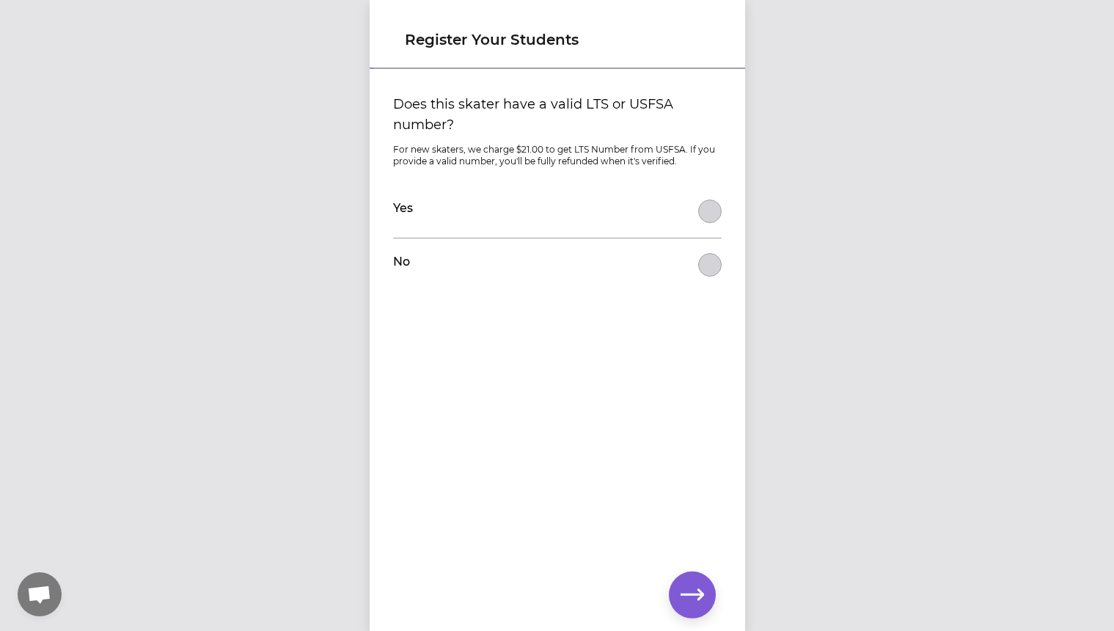
click at [703, 223] on button "Does this skater have a valid LTS or USFSA number?" at bounding box center [709, 211] width 23 height 23
click at [700, 605] on icon "button" at bounding box center [692, 594] width 23 height 23
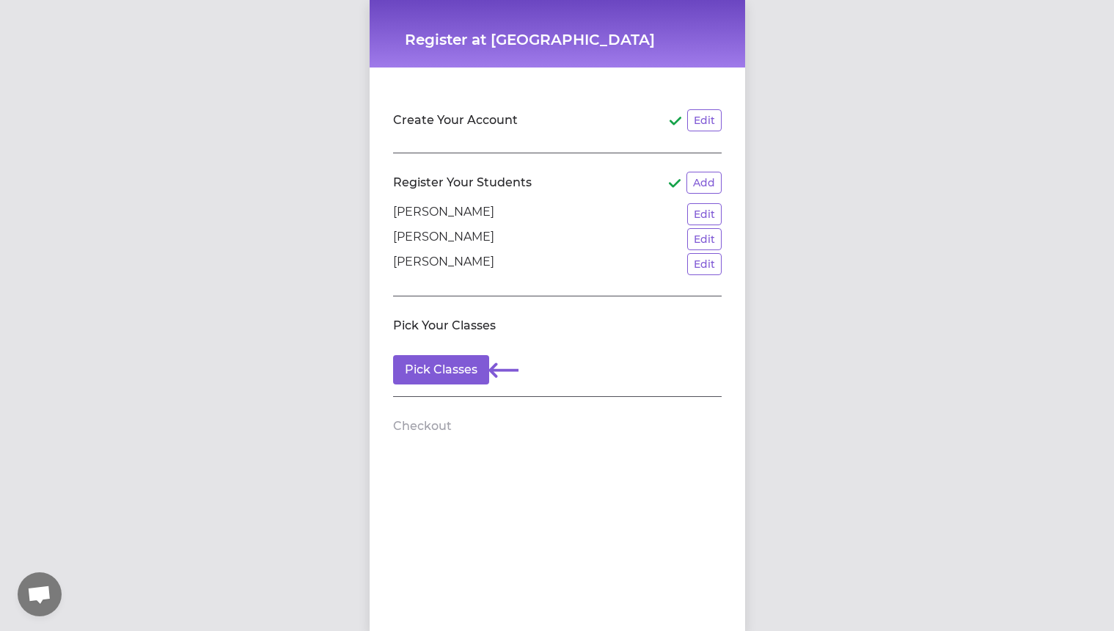
click at [444, 208] on p "[PERSON_NAME]" at bounding box center [443, 214] width 101 height 22
click at [443, 371] on button "Pick Classes" at bounding box center [441, 369] width 96 height 29
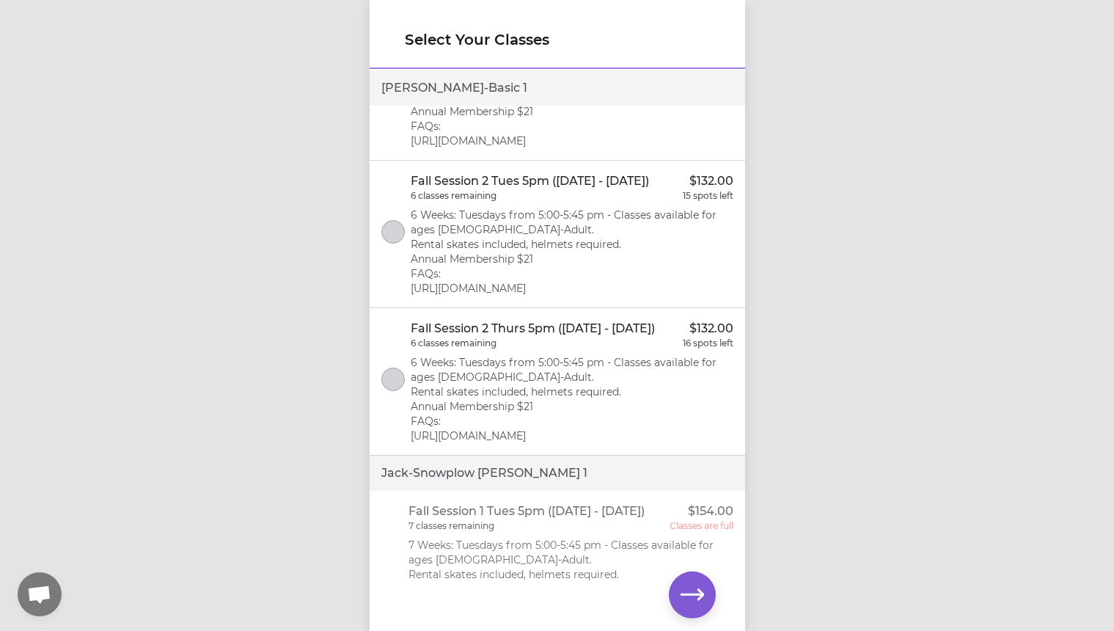
scroll to position [252, 0]
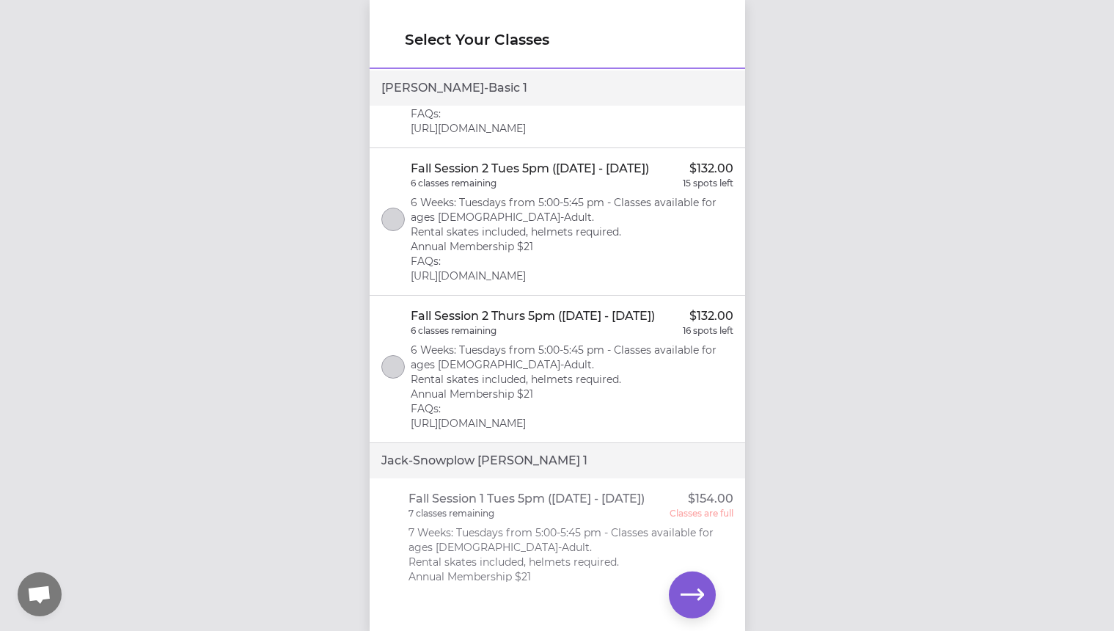
click at [496, 244] on p "6 Weeks: Tuesdays from 5:00-5:45 pm - Classes available for ages [DEMOGRAPHIC_D…" at bounding box center [572, 239] width 323 height 88
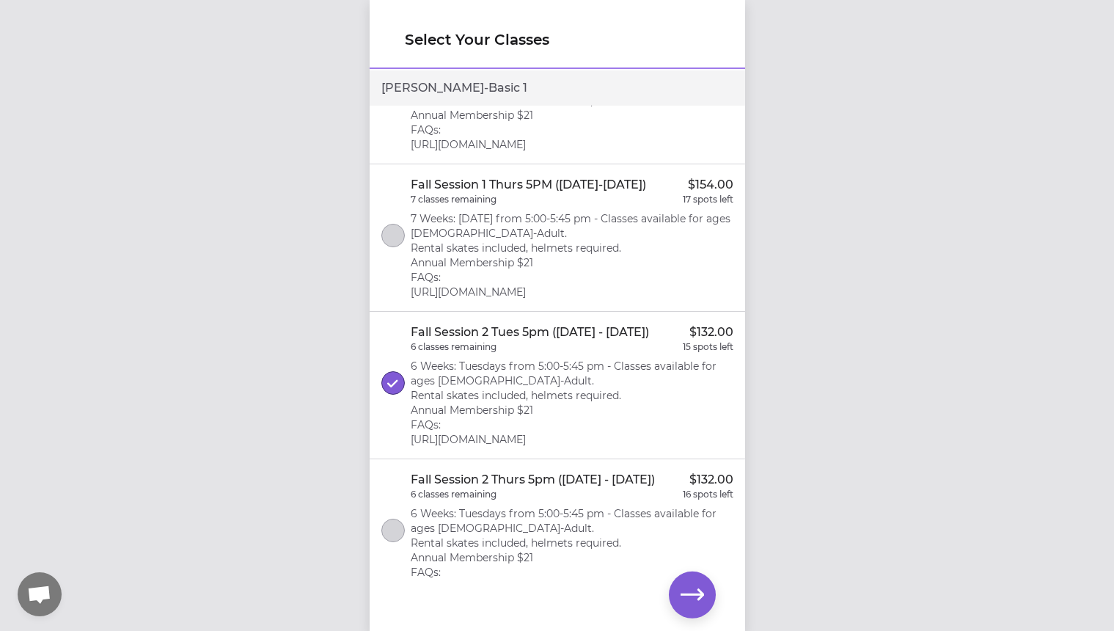
scroll to position [87, 0]
